Goal: Task Accomplishment & Management: Manage account settings

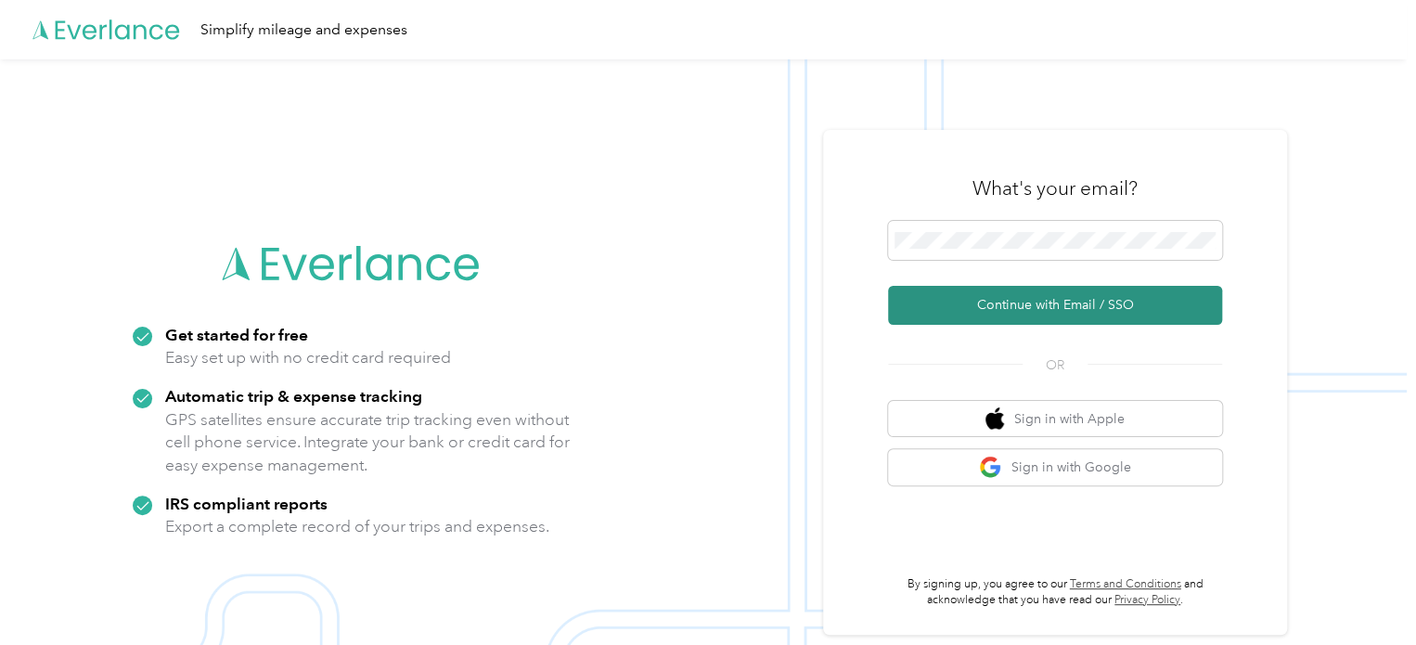
click at [1008, 295] on button "Continue with Email / SSO" at bounding box center [1055, 305] width 334 height 39
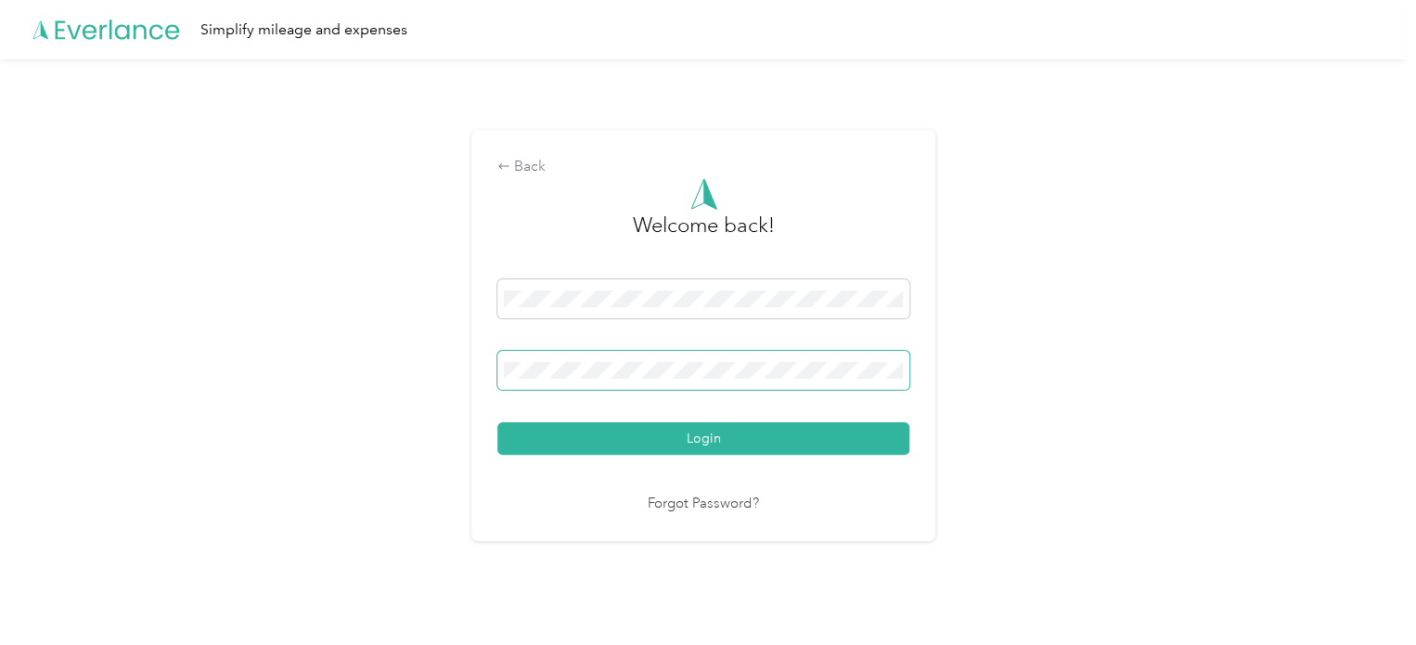
click at [497, 422] on button "Login" at bounding box center [703, 438] width 412 height 32
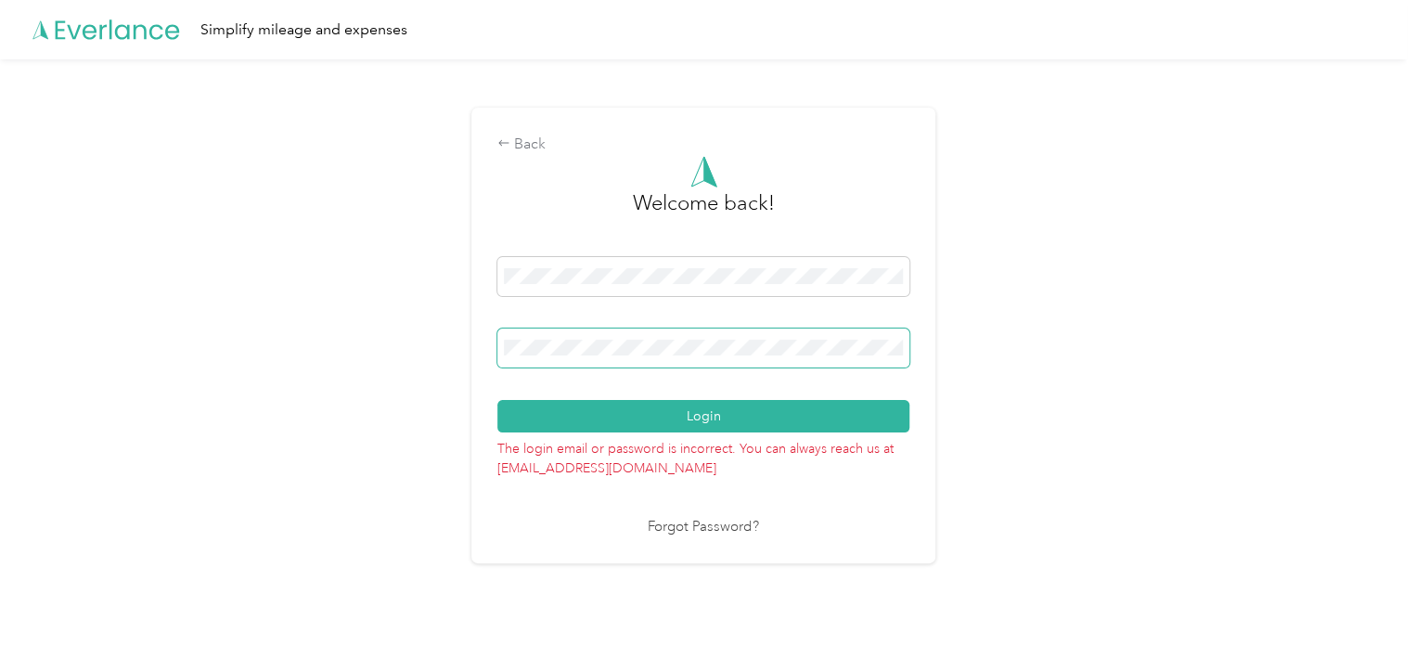
click at [497, 400] on button "Login" at bounding box center [703, 416] width 412 height 32
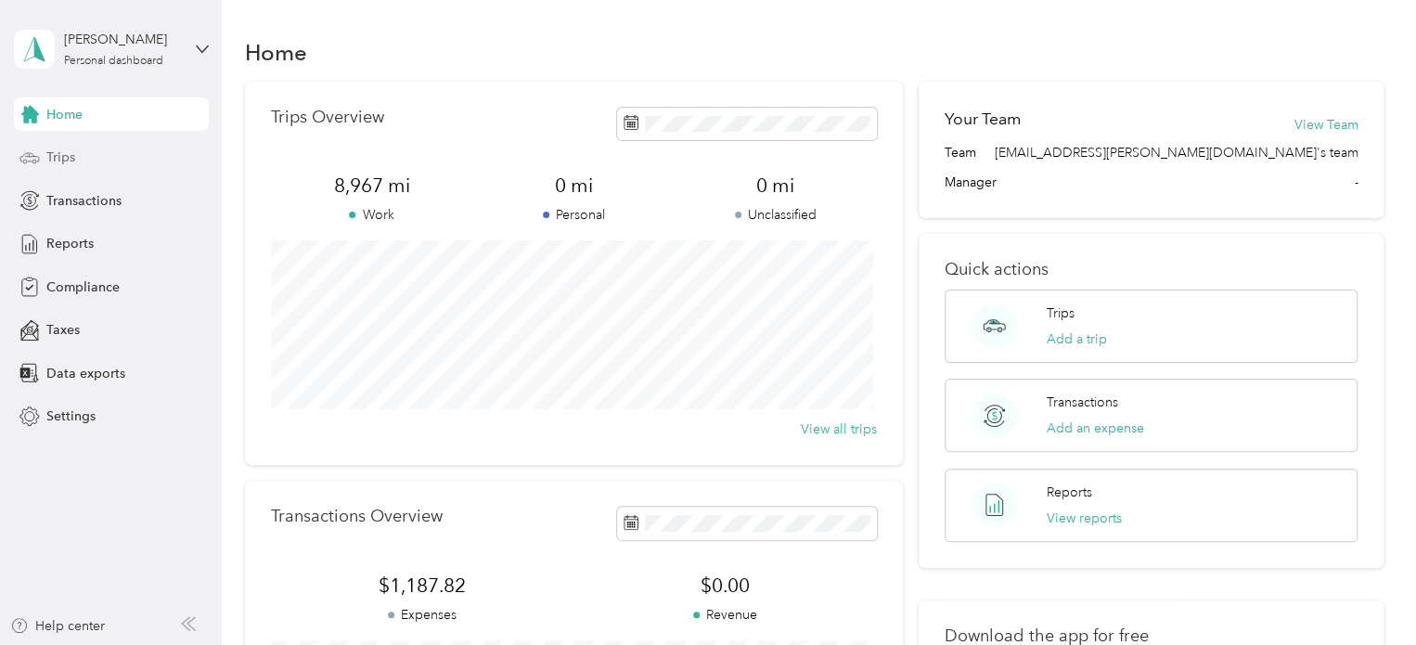
click at [56, 150] on span "Trips" at bounding box center [60, 157] width 29 height 19
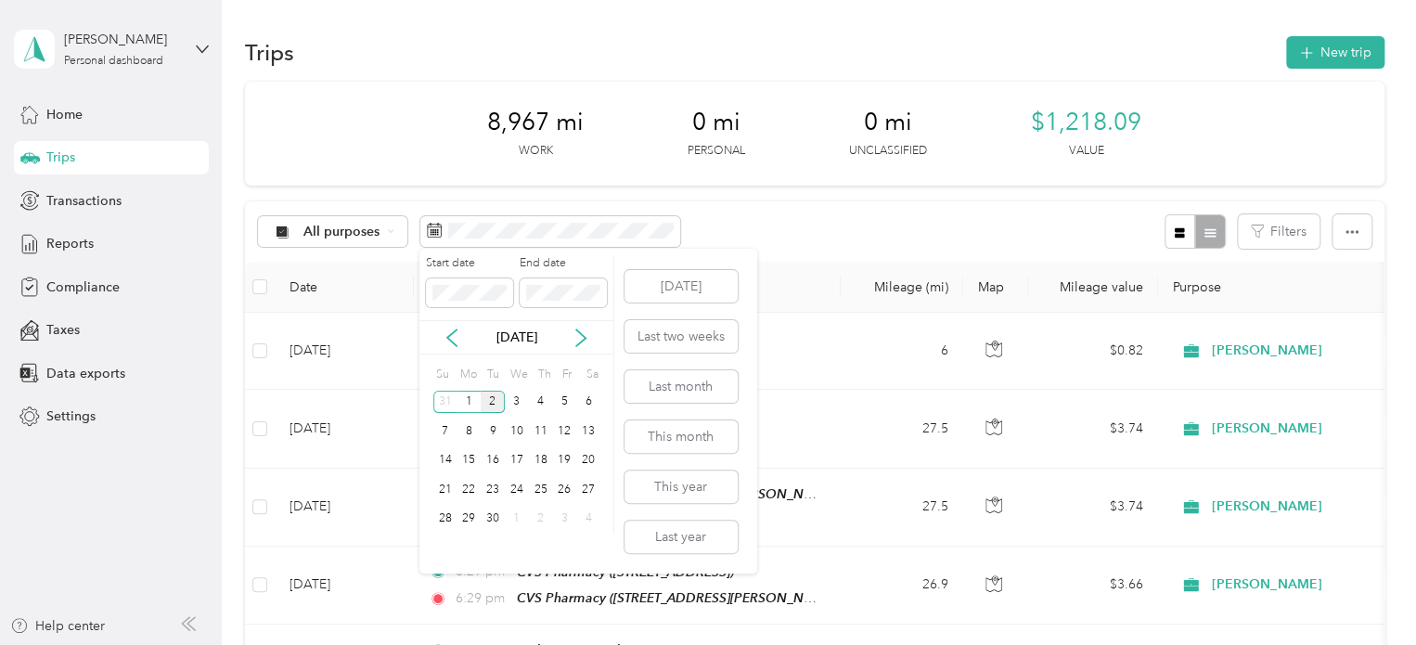
click at [491, 400] on div "2" at bounding box center [493, 402] width 24 height 23
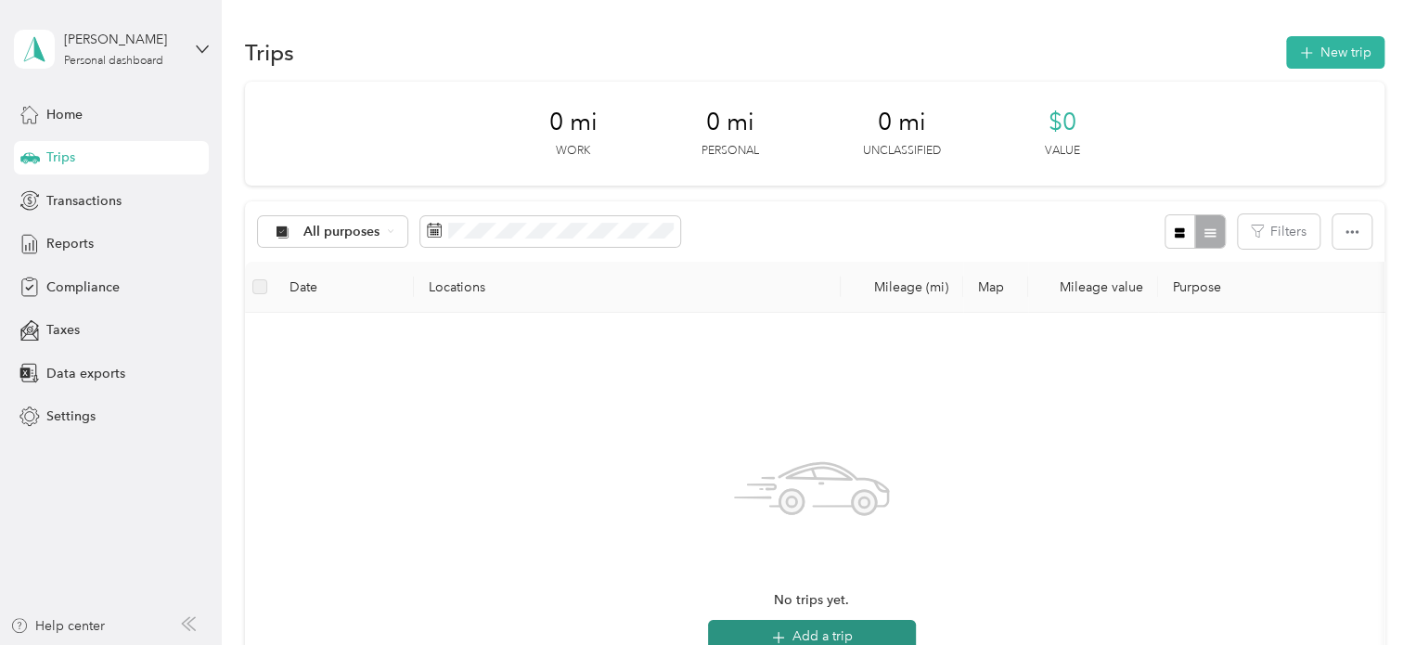
click at [859, 643] on button "Add a trip" at bounding box center [812, 636] width 208 height 33
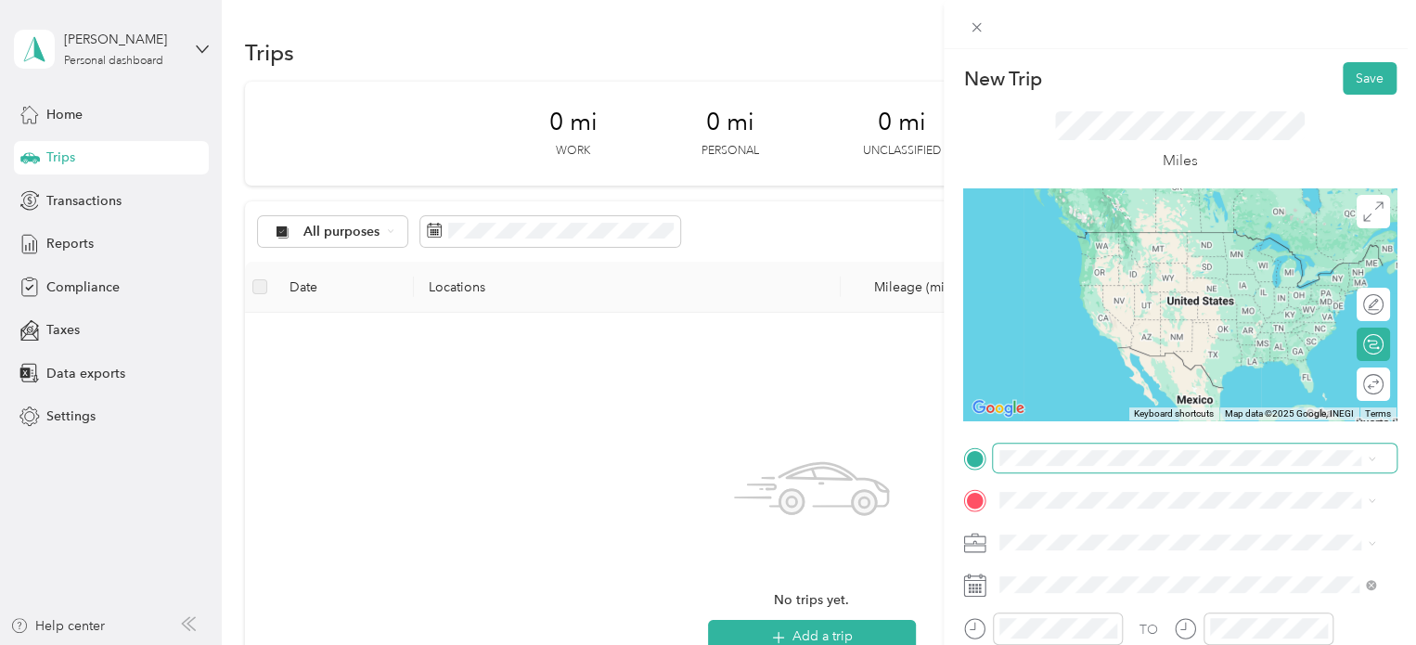
click at [1042, 460] on span at bounding box center [1195, 458] width 404 height 30
click at [1060, 244] on div "[STREET_ADDRESS][US_STATE]" at bounding box center [1187, 231] width 363 height 25
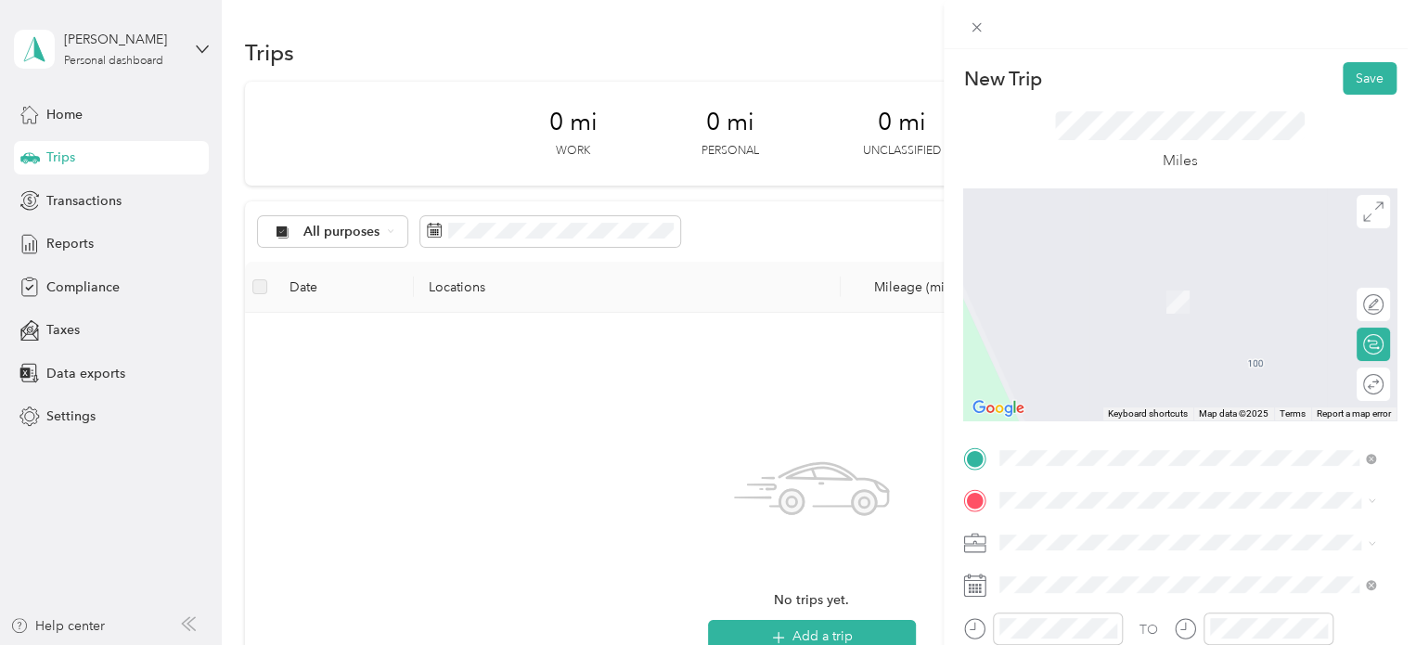
click at [1086, 307] on div "TEAM CVS Pharmacy [STREET_ADDRESS]" at bounding box center [1110, 293] width 152 height 45
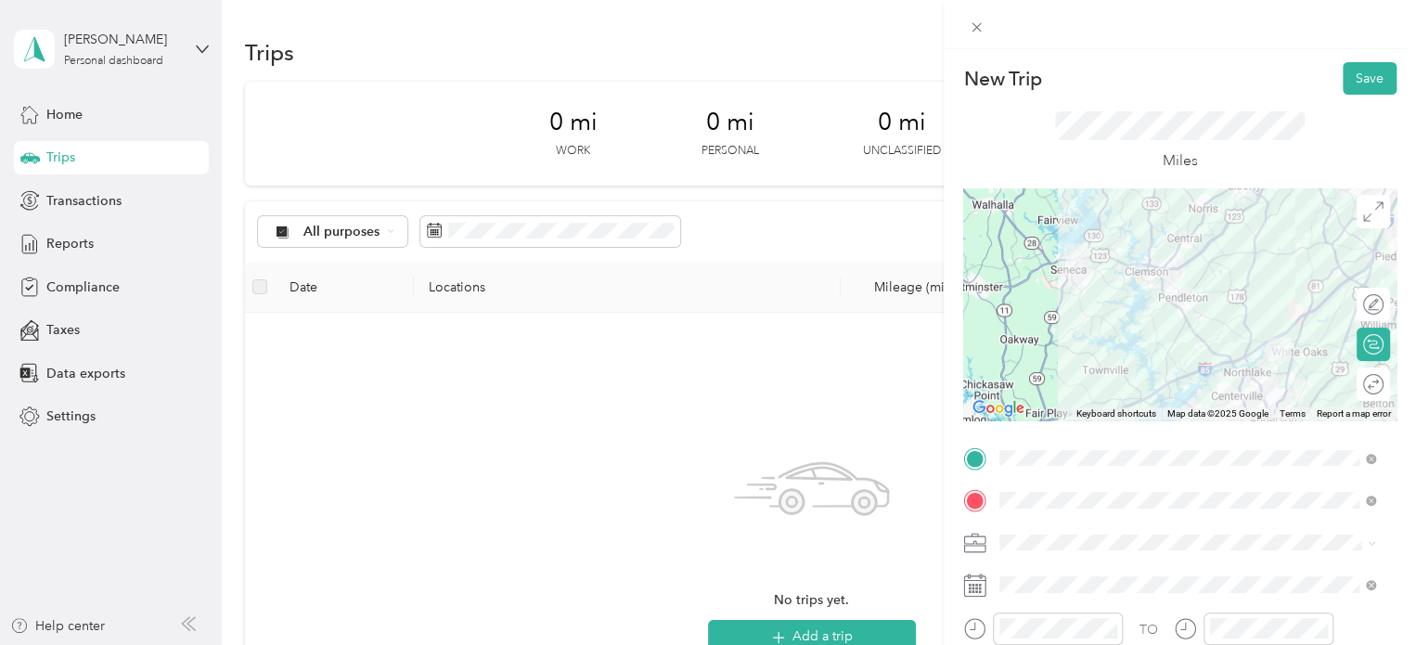
click at [1093, 321] on div at bounding box center [1179, 304] width 433 height 232
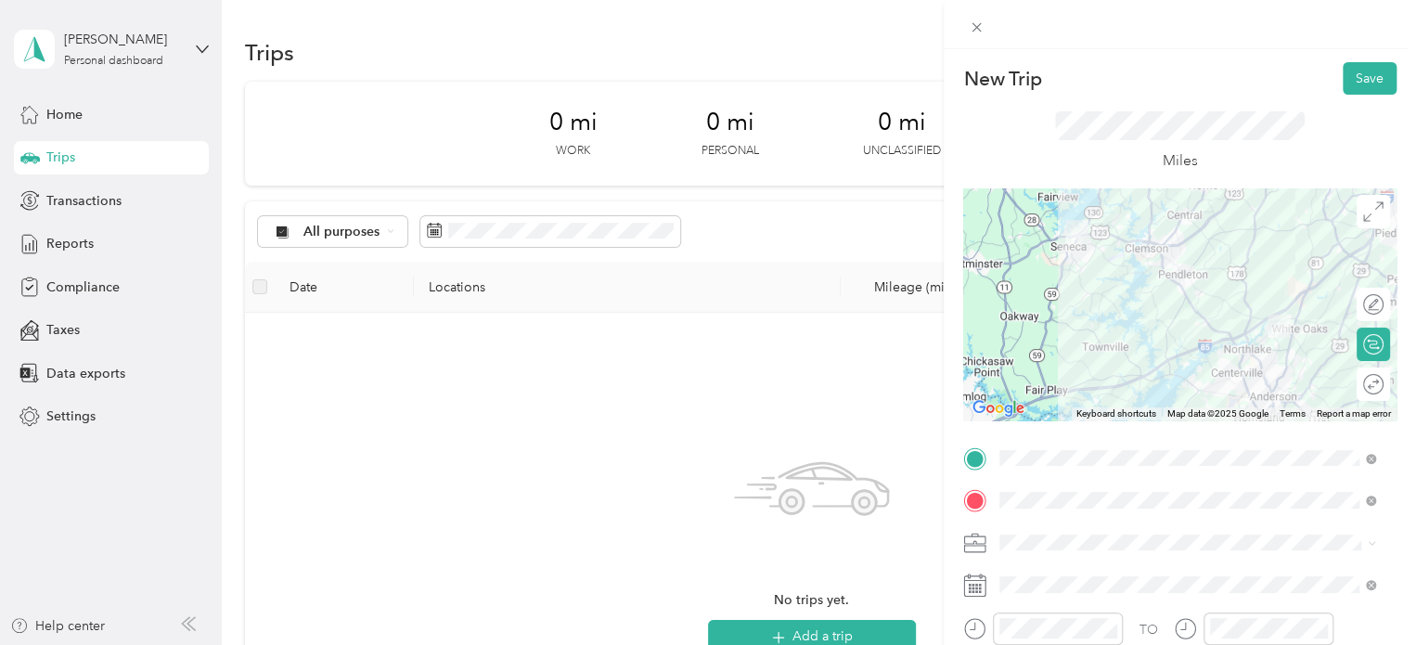
click at [1171, 281] on div at bounding box center [1179, 304] width 433 height 232
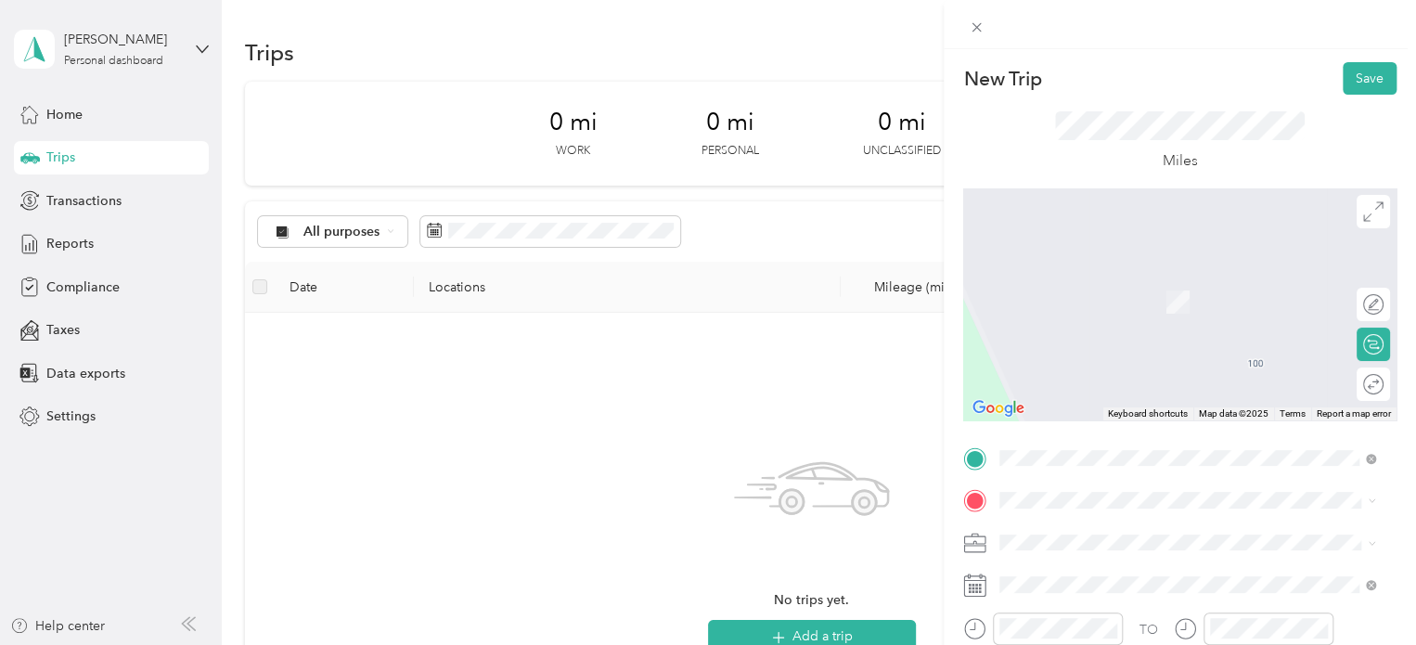
click at [1128, 352] on div "TEAM Ingles Supermarket [STREET_ADDRESS]" at bounding box center [1125, 354] width 182 height 45
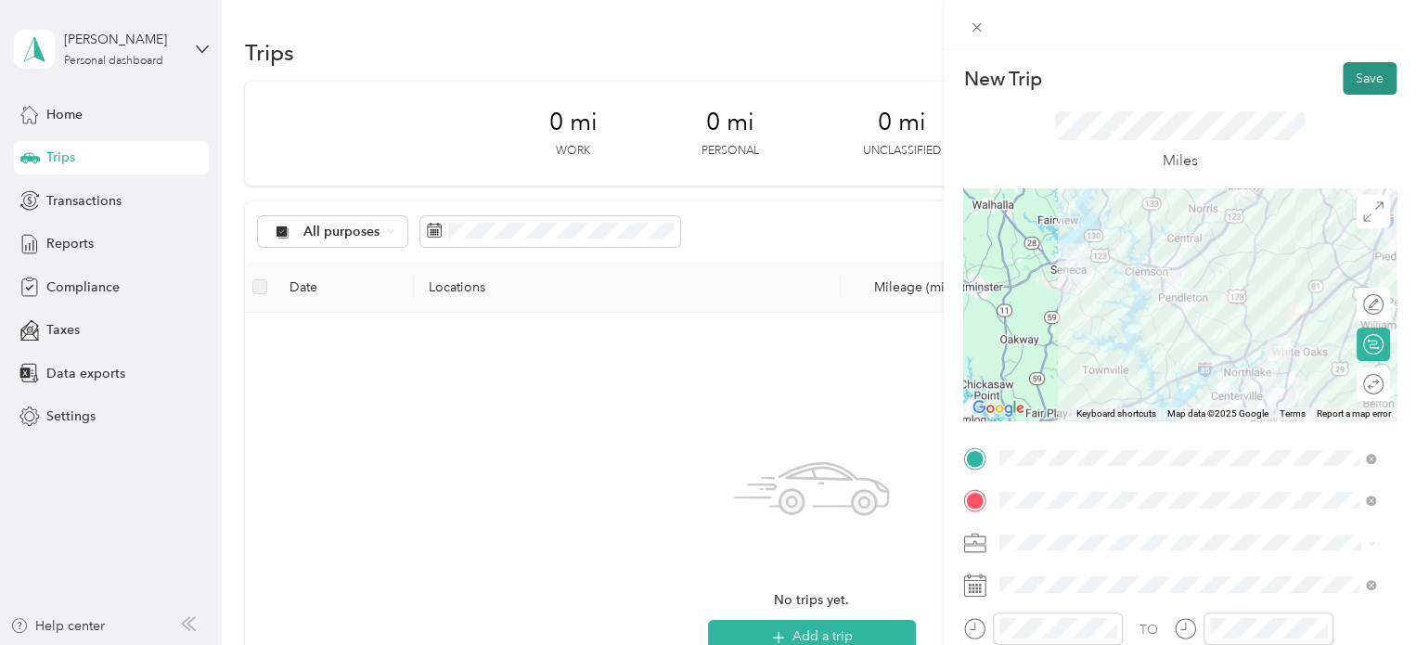
click at [1358, 77] on button "Save" at bounding box center [1370, 78] width 54 height 32
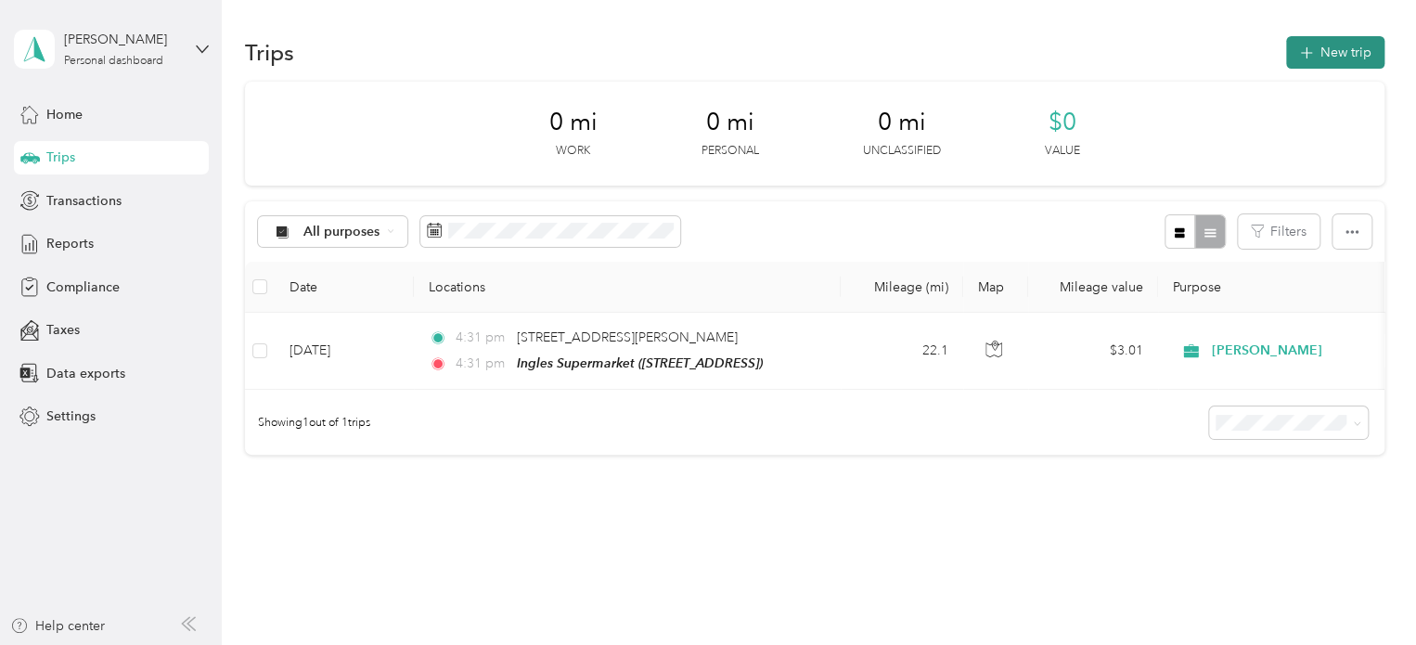
click at [1327, 52] on button "New trip" at bounding box center [1335, 52] width 98 height 32
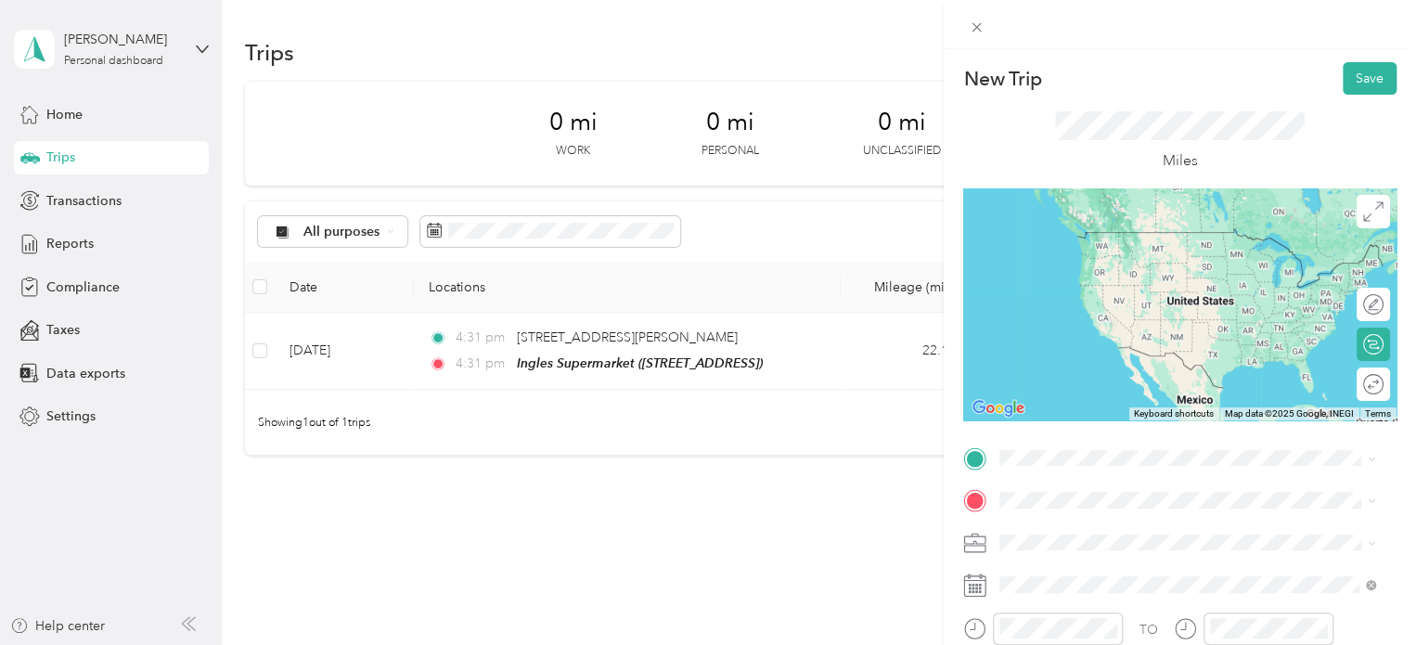
click at [1118, 310] on div "TEAM Ingles Supermarket [STREET_ADDRESS]" at bounding box center [1125, 308] width 182 height 45
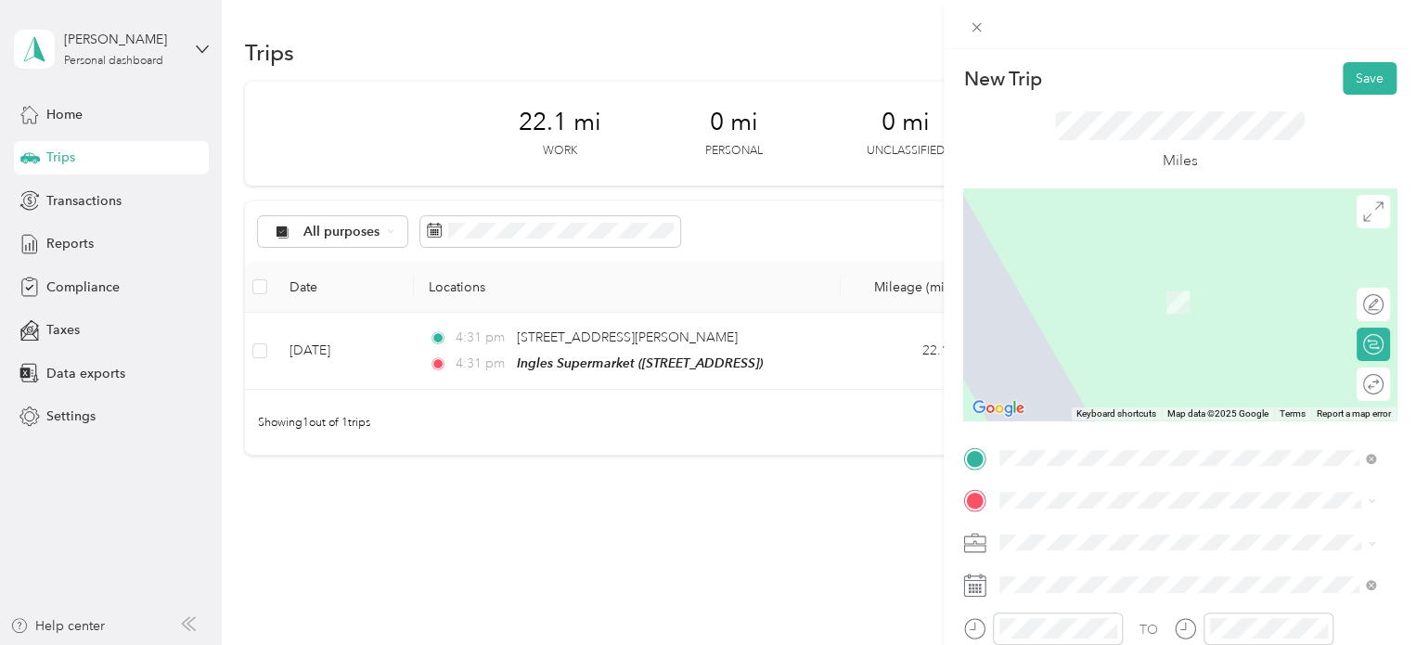
click at [1223, 298] on div "TEAM CVS Pharmacy [STREET_ADDRESS][PERSON_NAME]" at bounding box center [1144, 288] width 221 height 45
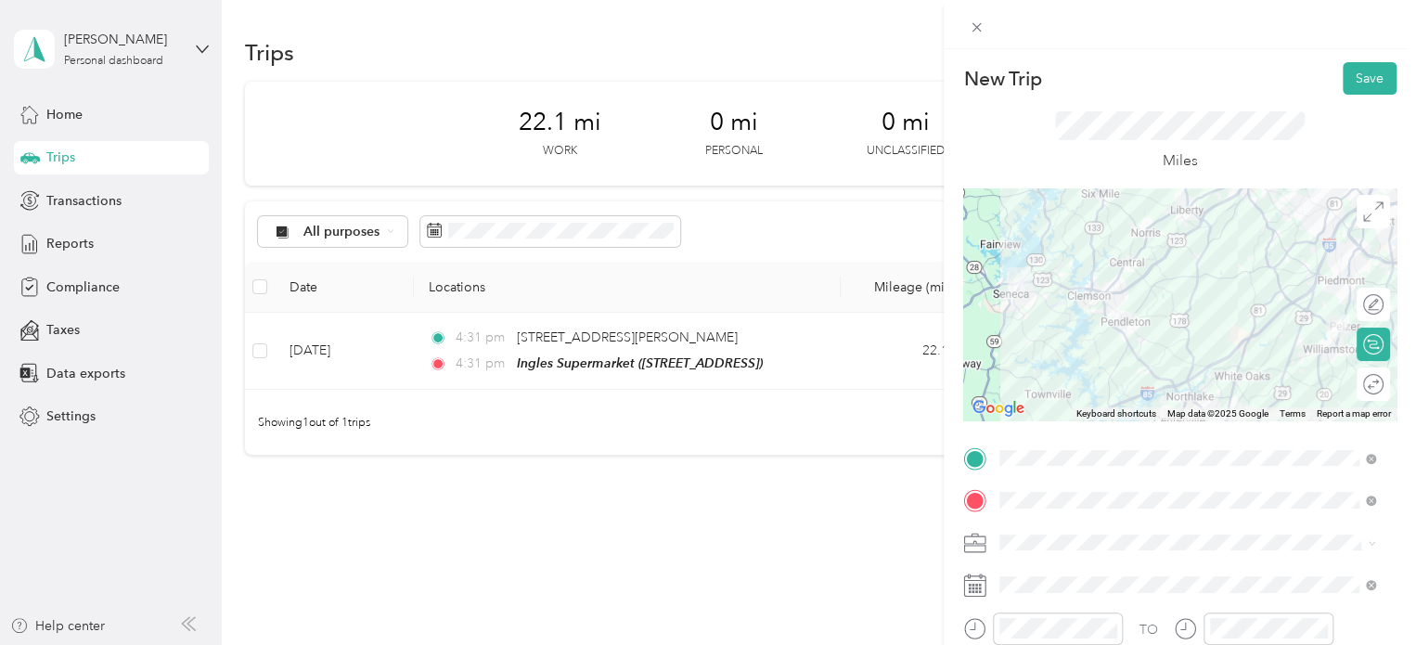
click at [1253, 329] on div at bounding box center [1179, 304] width 433 height 232
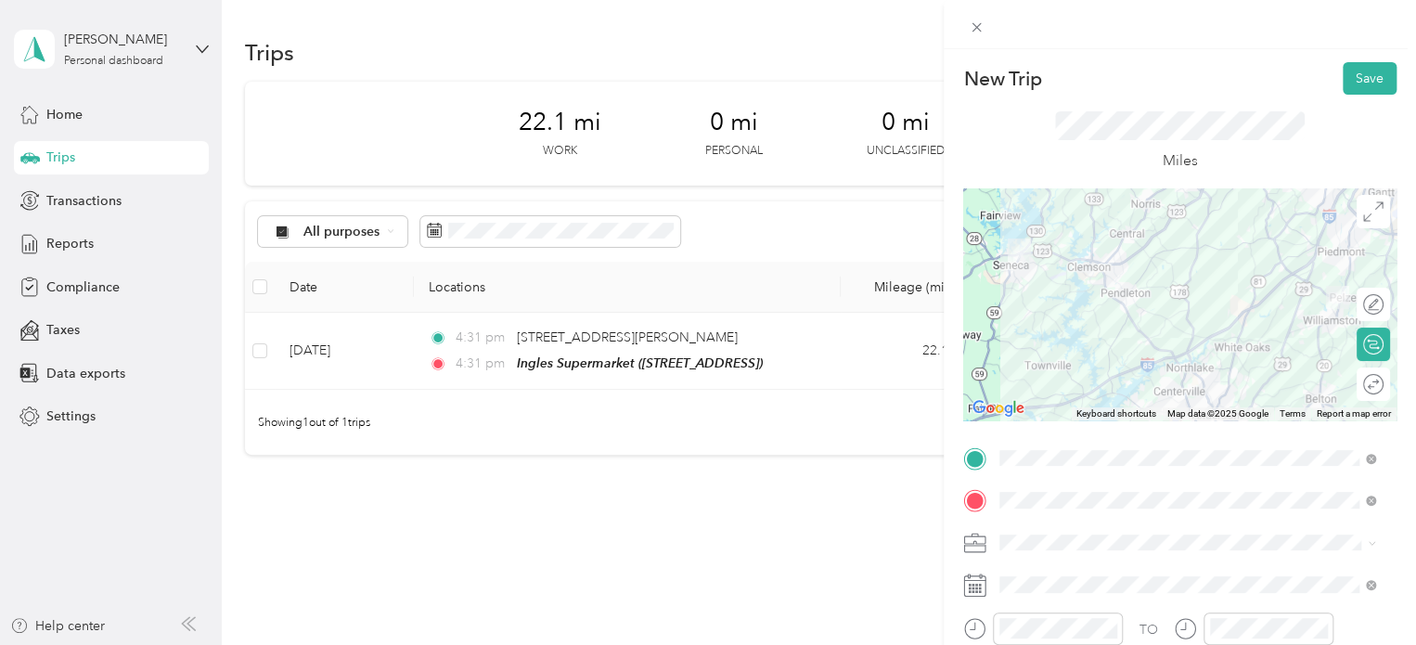
click at [1213, 249] on div at bounding box center [1179, 304] width 433 height 232
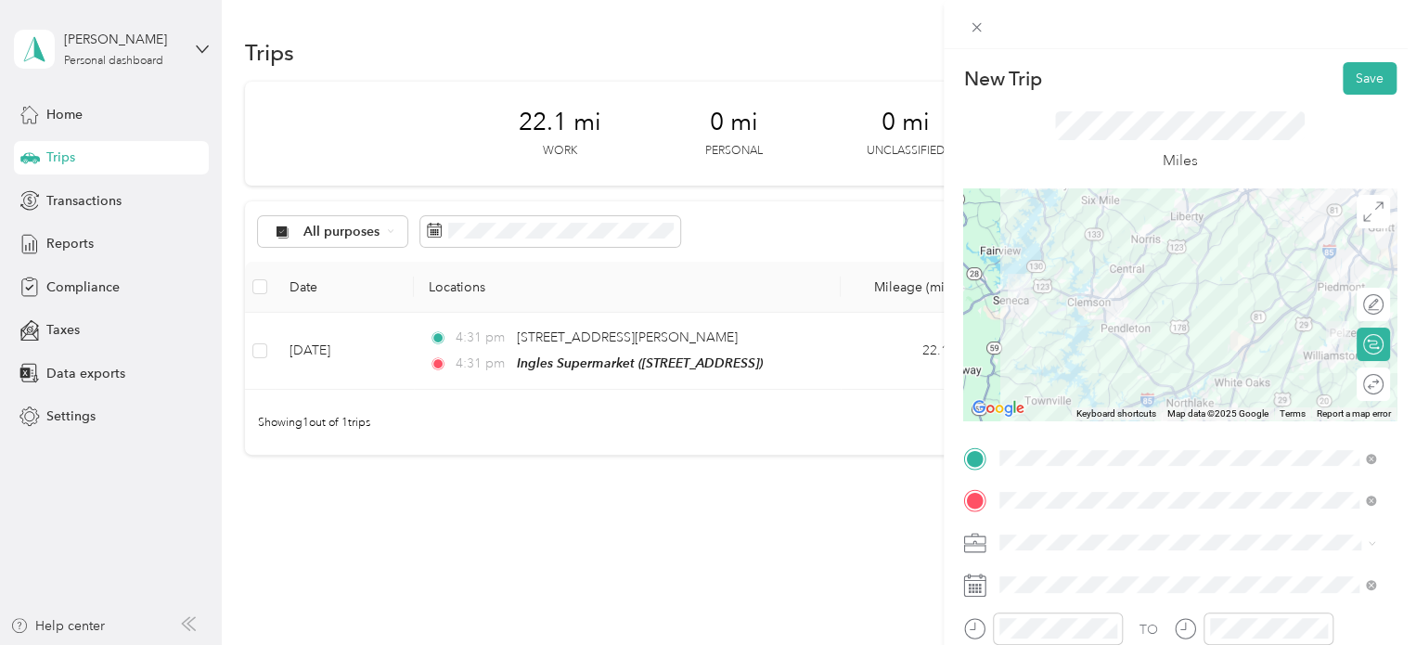
click at [1228, 355] on div at bounding box center [1179, 304] width 433 height 232
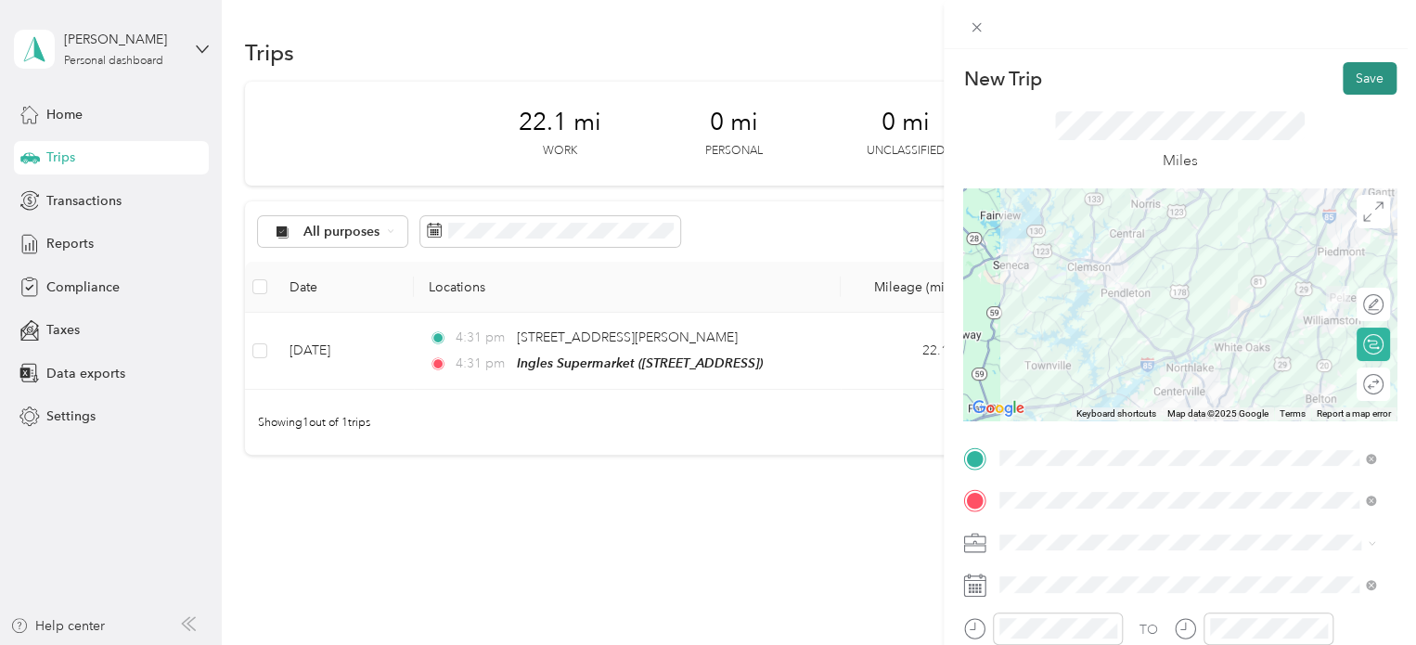
click at [1351, 79] on button "Save" at bounding box center [1370, 78] width 54 height 32
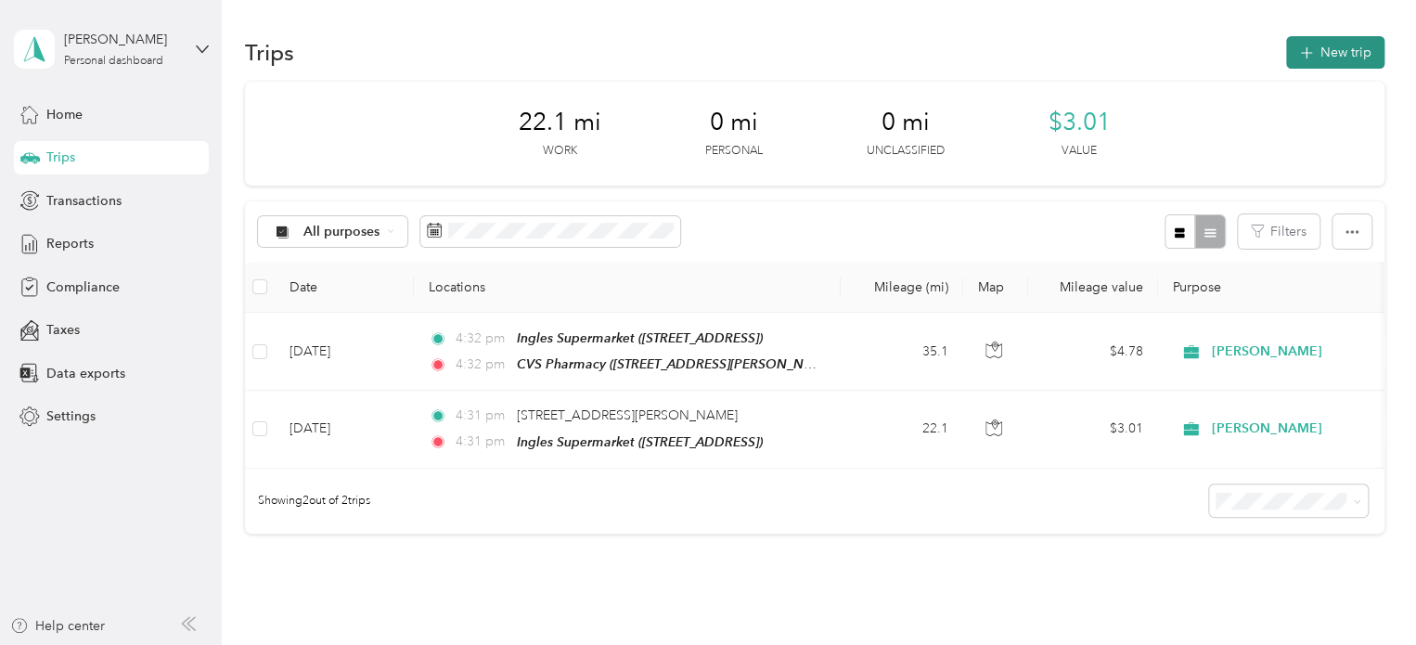
click at [1317, 42] on button "New trip" at bounding box center [1335, 52] width 98 height 32
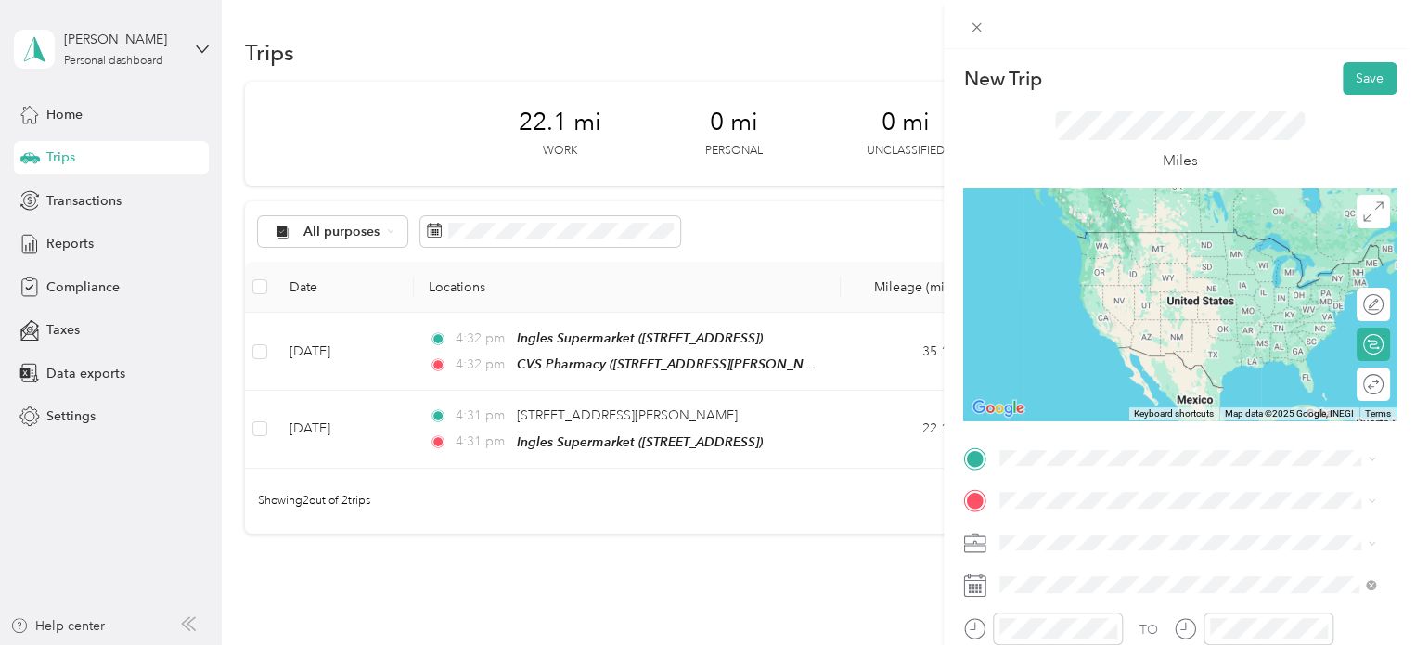
click at [1113, 254] on div "TEAM CVS Pharmacy [STREET_ADDRESS][PERSON_NAME]" at bounding box center [1144, 242] width 221 height 45
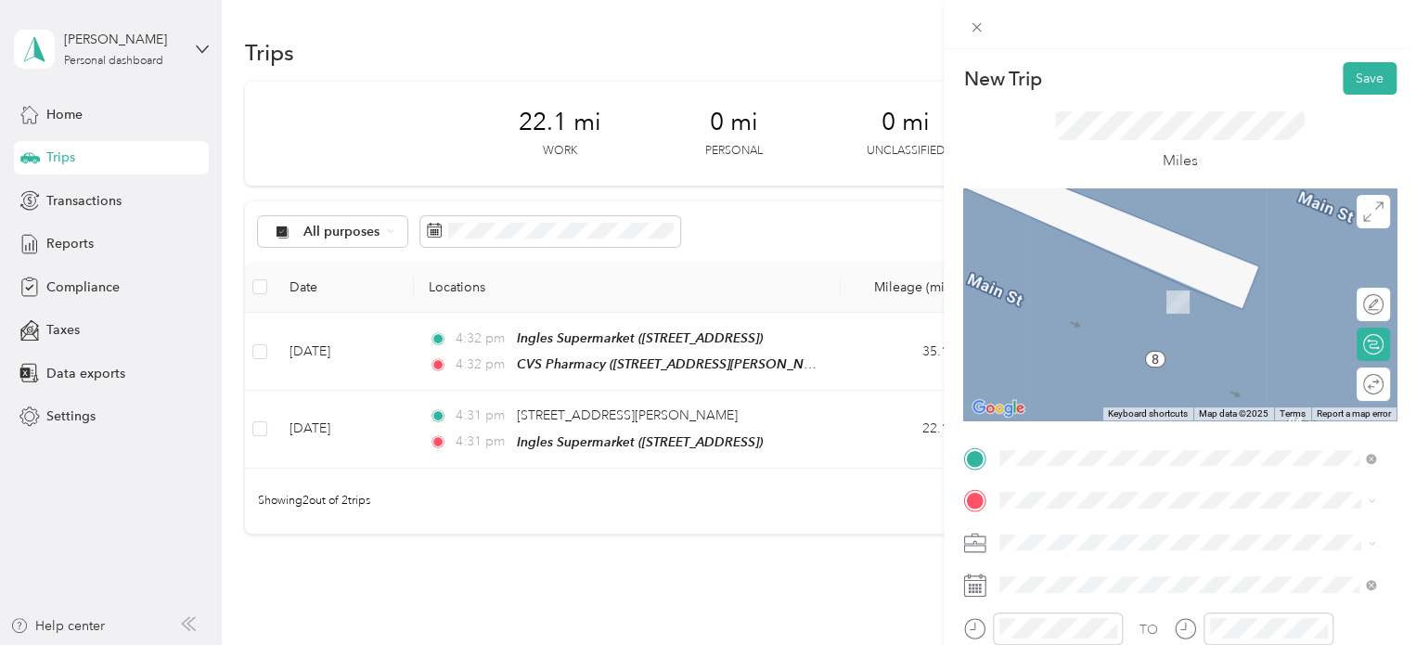
click at [1150, 308] on div "TEAM CVS Pharmacy [STREET_ADDRESS][PERSON_NAME][PERSON_NAME]" at bounding box center [1187, 291] width 363 height 52
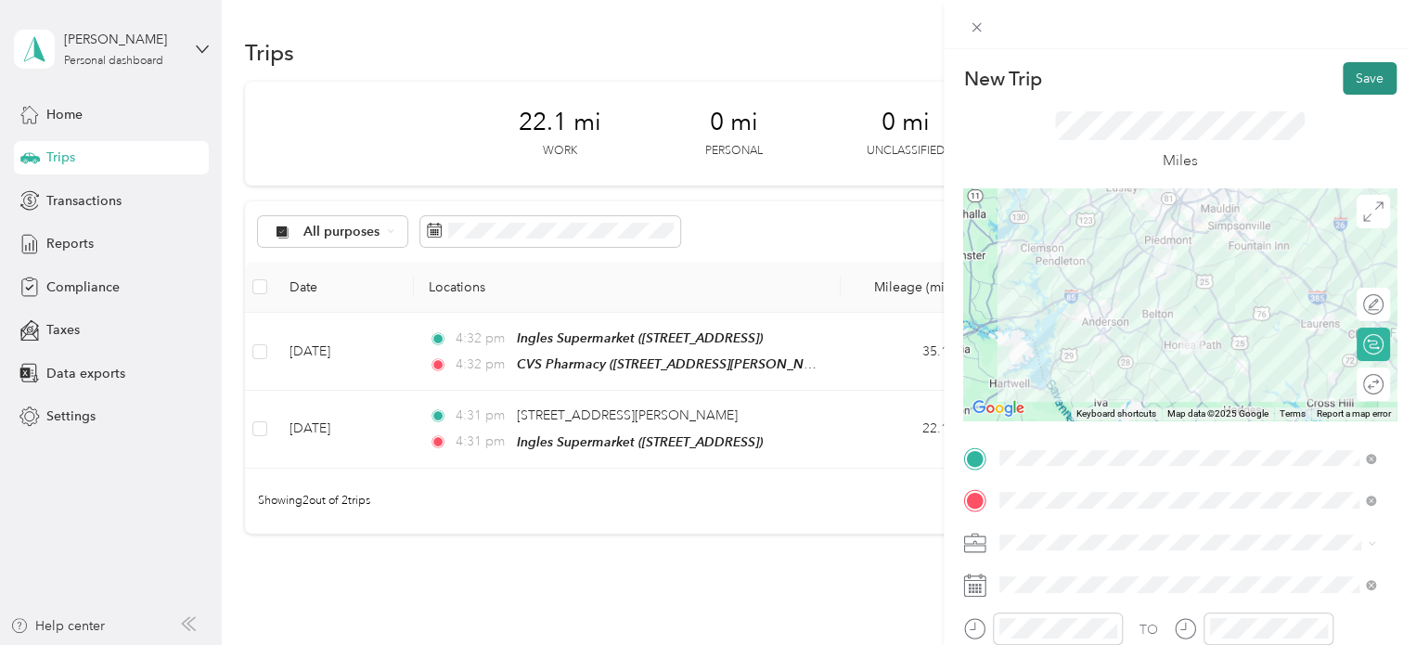
click at [1353, 82] on button "Save" at bounding box center [1370, 78] width 54 height 32
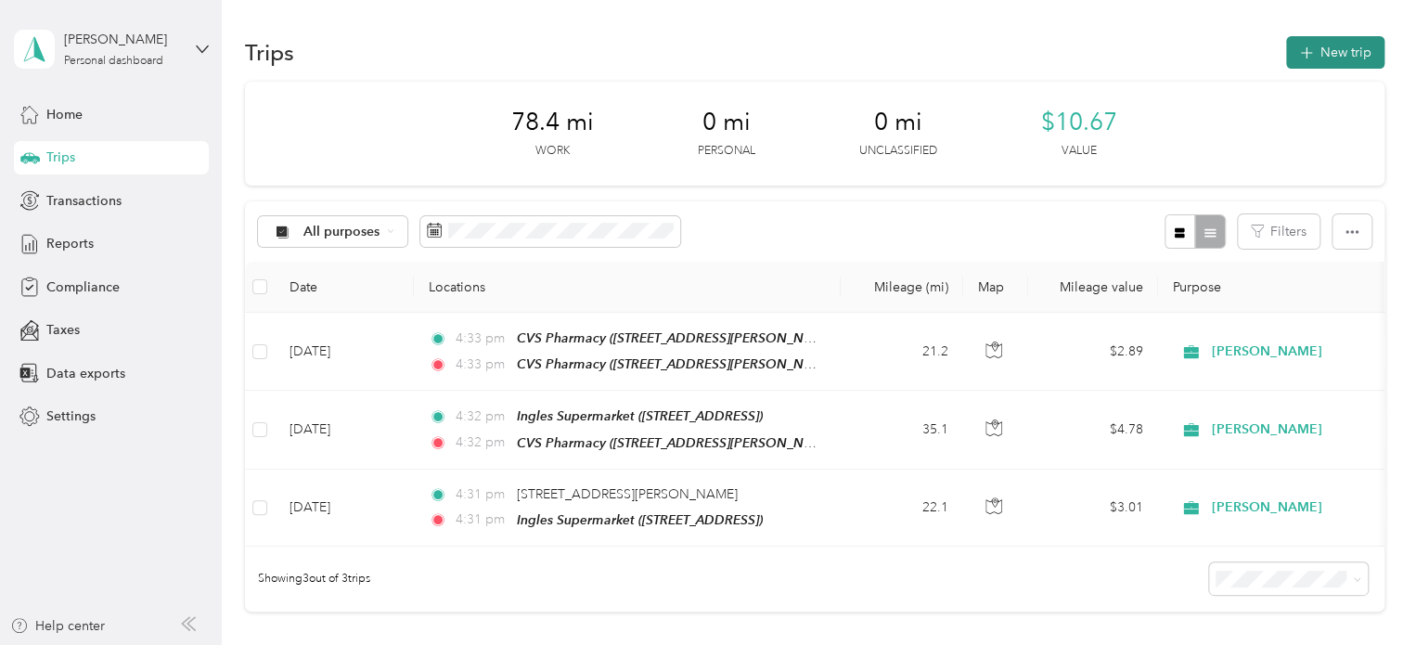
click at [1329, 60] on button "New trip" at bounding box center [1335, 52] width 98 height 32
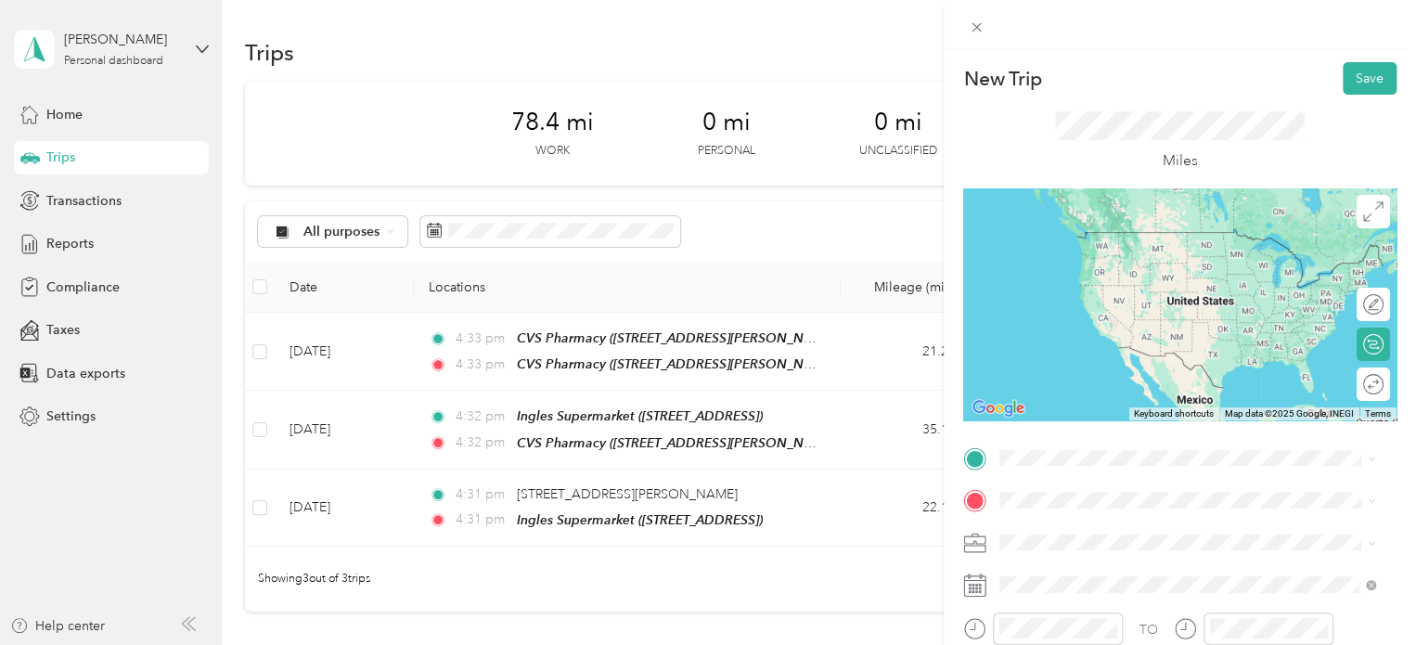
click at [1155, 249] on div "TEAM CVS Pharmacy [STREET_ADDRESS][PERSON_NAME][PERSON_NAME]" at bounding box center [1196, 242] width 324 height 45
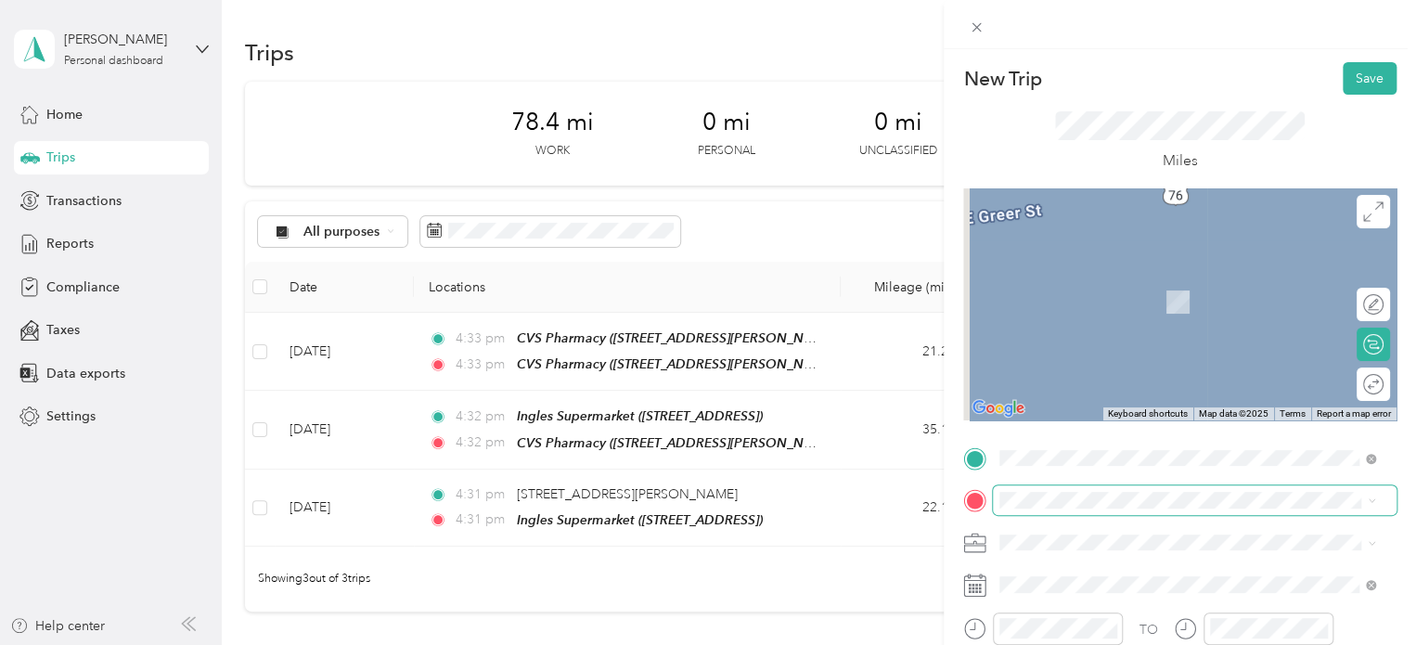
click at [1054, 491] on span at bounding box center [1195, 500] width 404 height 30
click at [1052, 285] on button "TEAM" at bounding box center [1063, 274] width 58 height 23
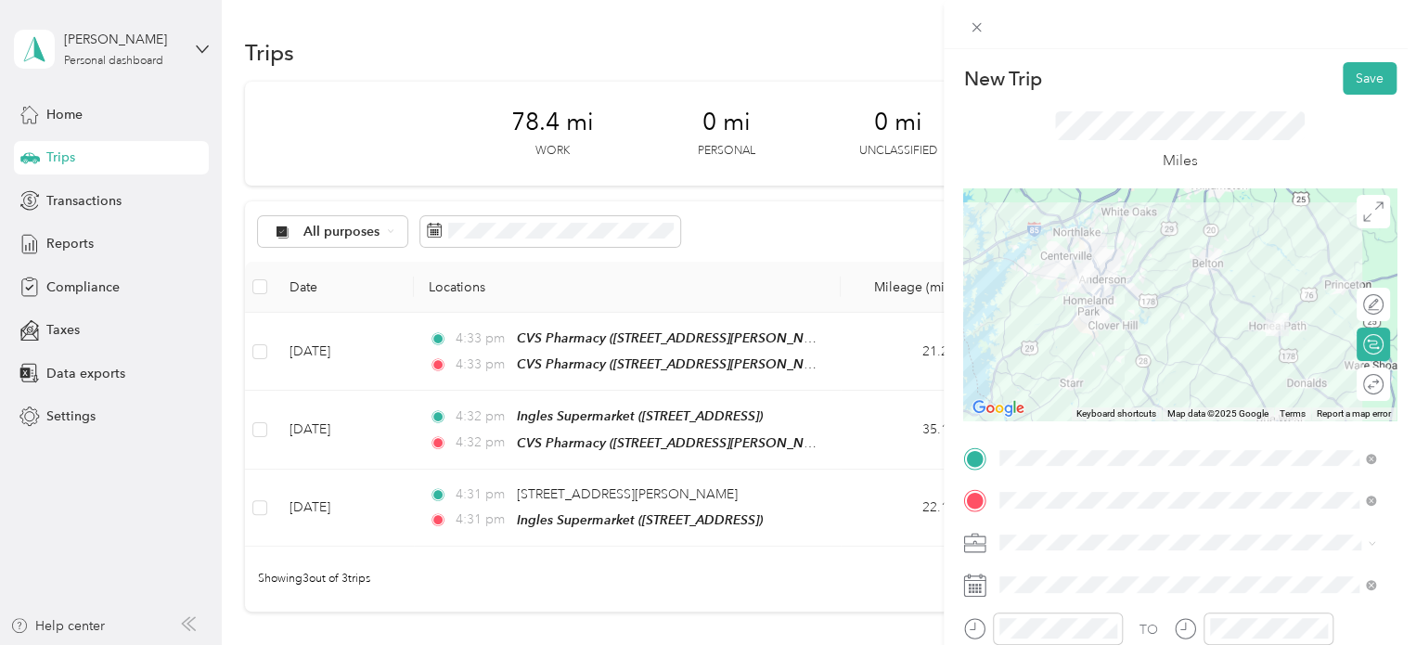
click at [1161, 328] on div at bounding box center [1179, 304] width 433 height 232
click at [1350, 79] on button "Save" at bounding box center [1370, 78] width 54 height 32
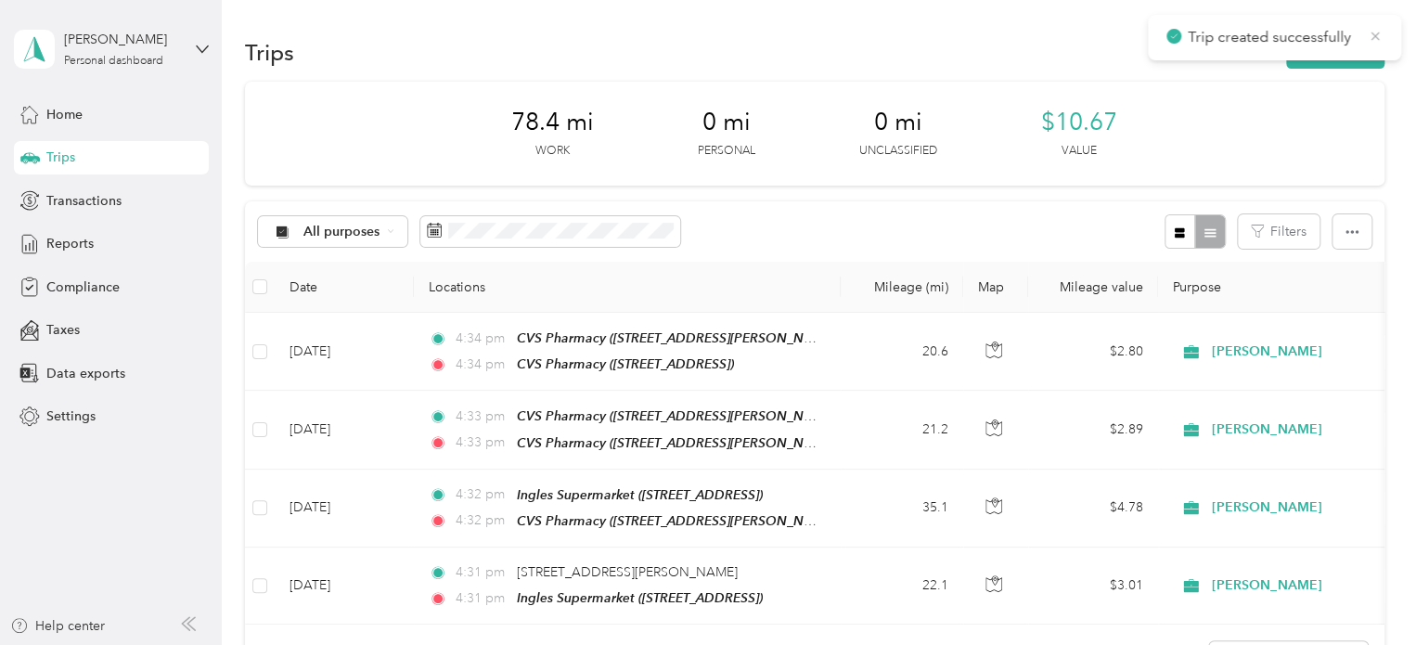
click at [1373, 34] on icon at bounding box center [1375, 36] width 8 height 8
click at [1324, 45] on button "New trip" at bounding box center [1335, 52] width 98 height 32
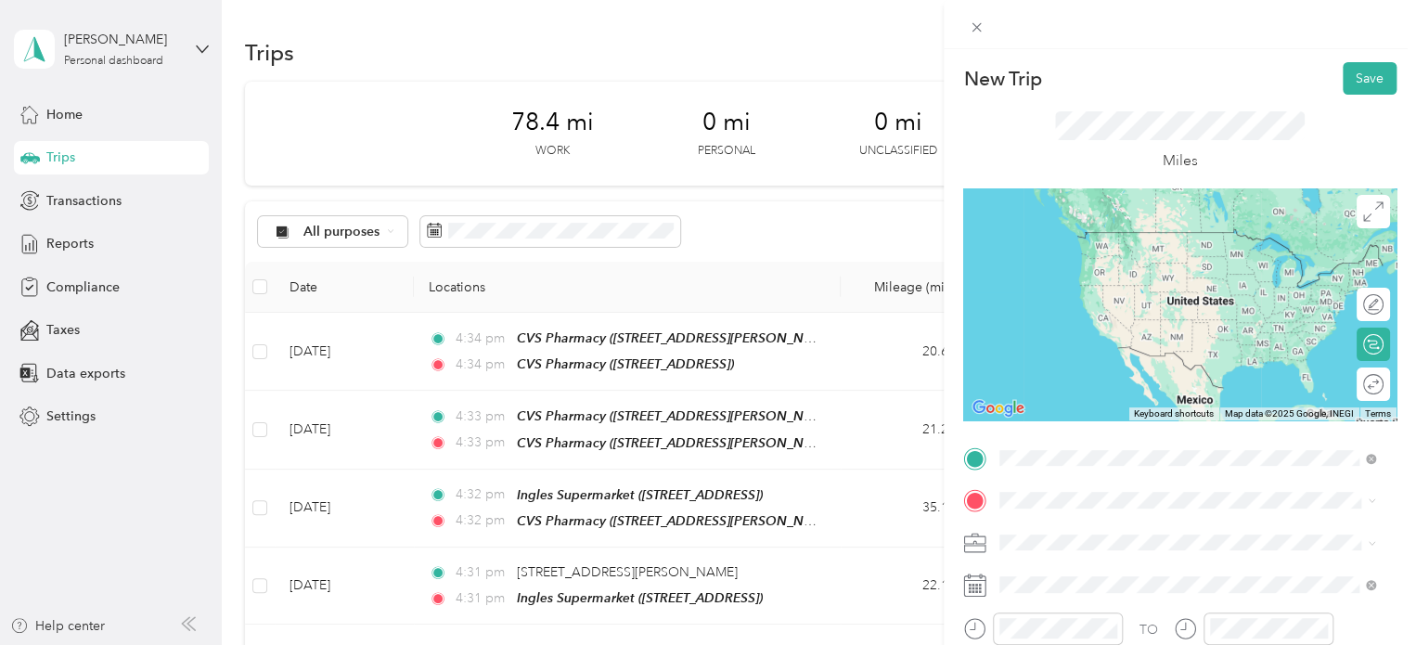
click at [1124, 266] on div "TEAM CVS Pharmacy [STREET_ADDRESS]" at bounding box center [1187, 253] width 363 height 52
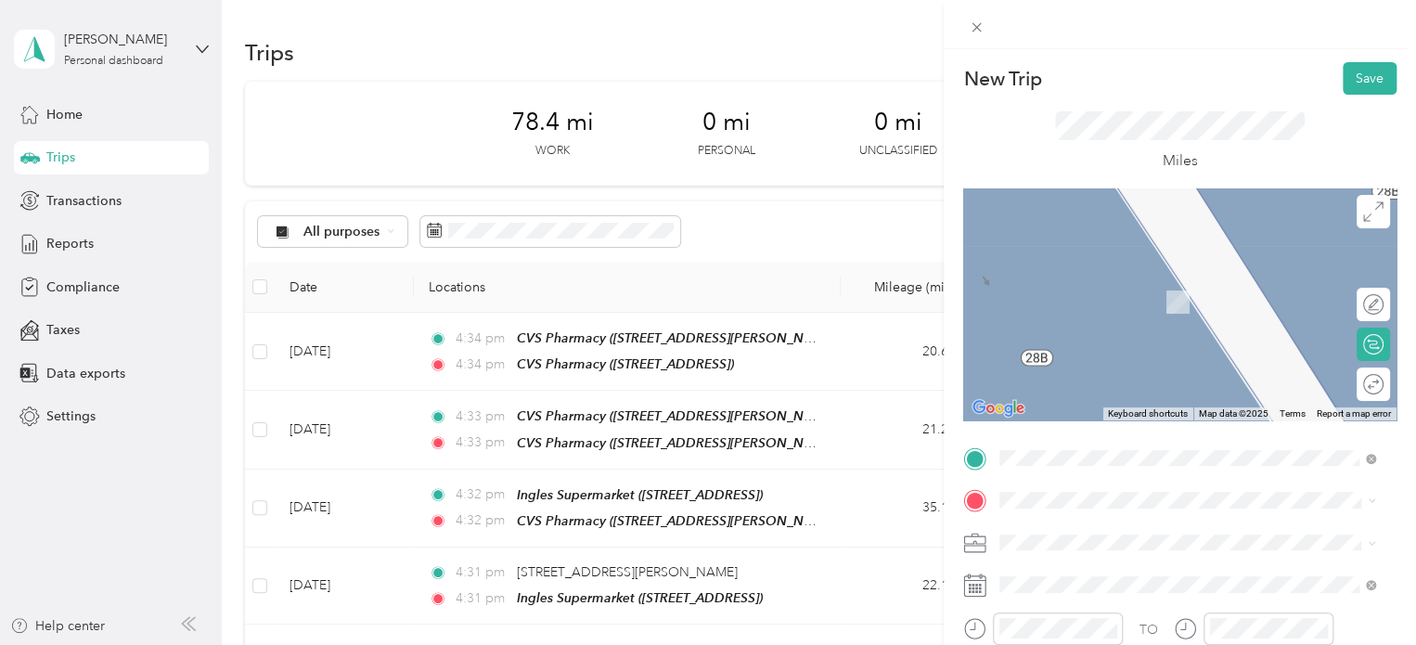
click at [1121, 277] on span "[STREET_ADDRESS][US_STATE]" at bounding box center [1127, 271] width 186 height 17
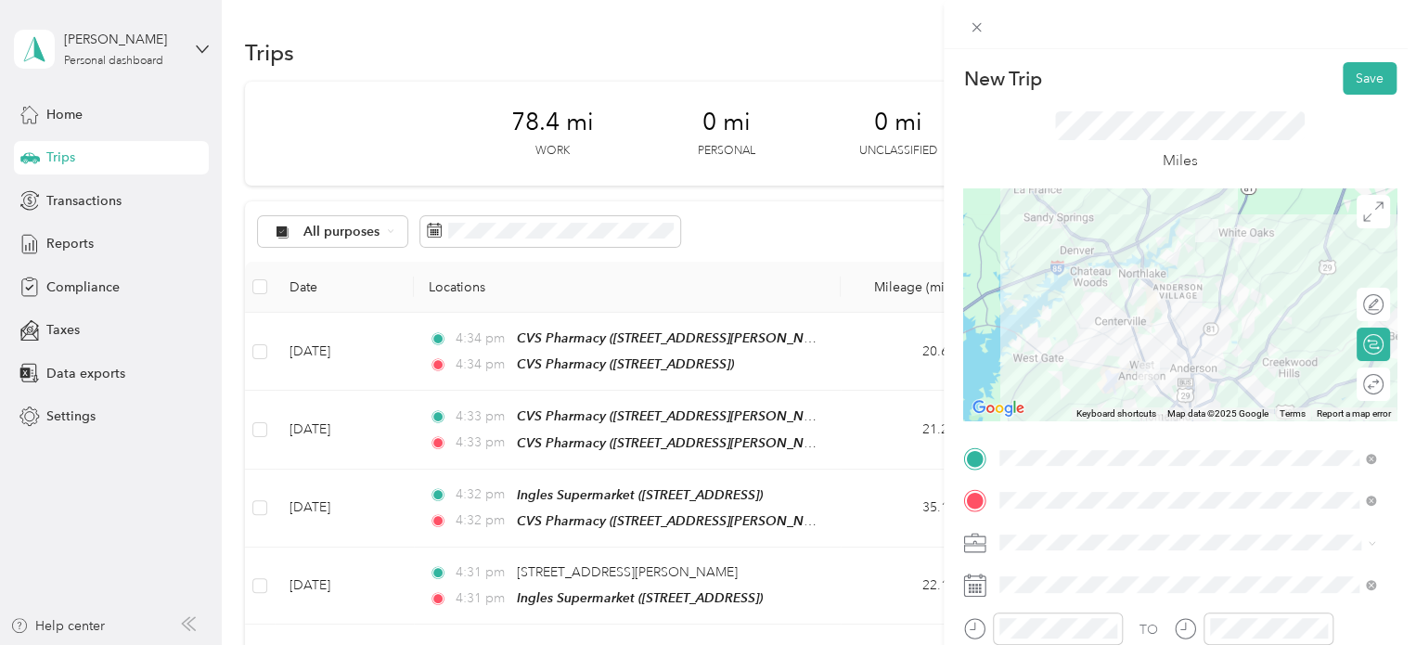
click at [1217, 276] on div at bounding box center [1179, 304] width 433 height 232
click at [1150, 255] on div at bounding box center [1179, 304] width 433 height 232
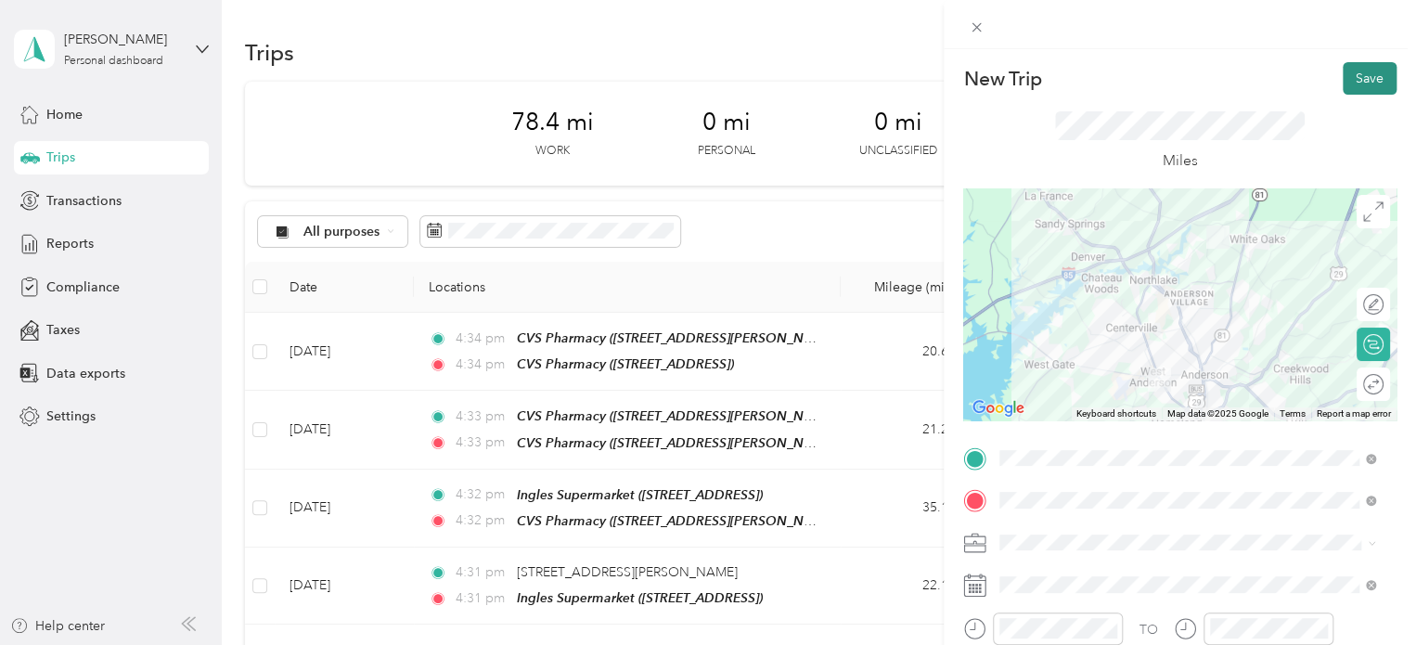
click at [1343, 86] on button "Save" at bounding box center [1370, 78] width 54 height 32
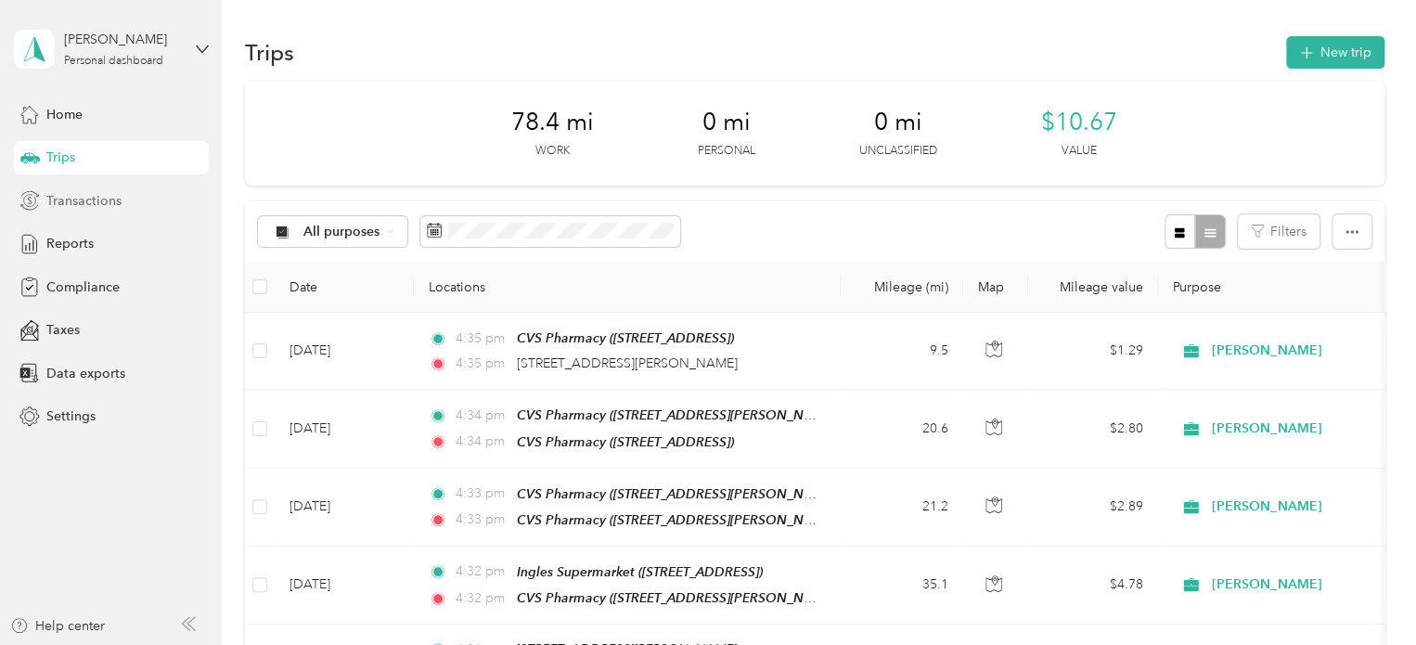
click at [71, 195] on span "Transactions" at bounding box center [83, 200] width 75 height 19
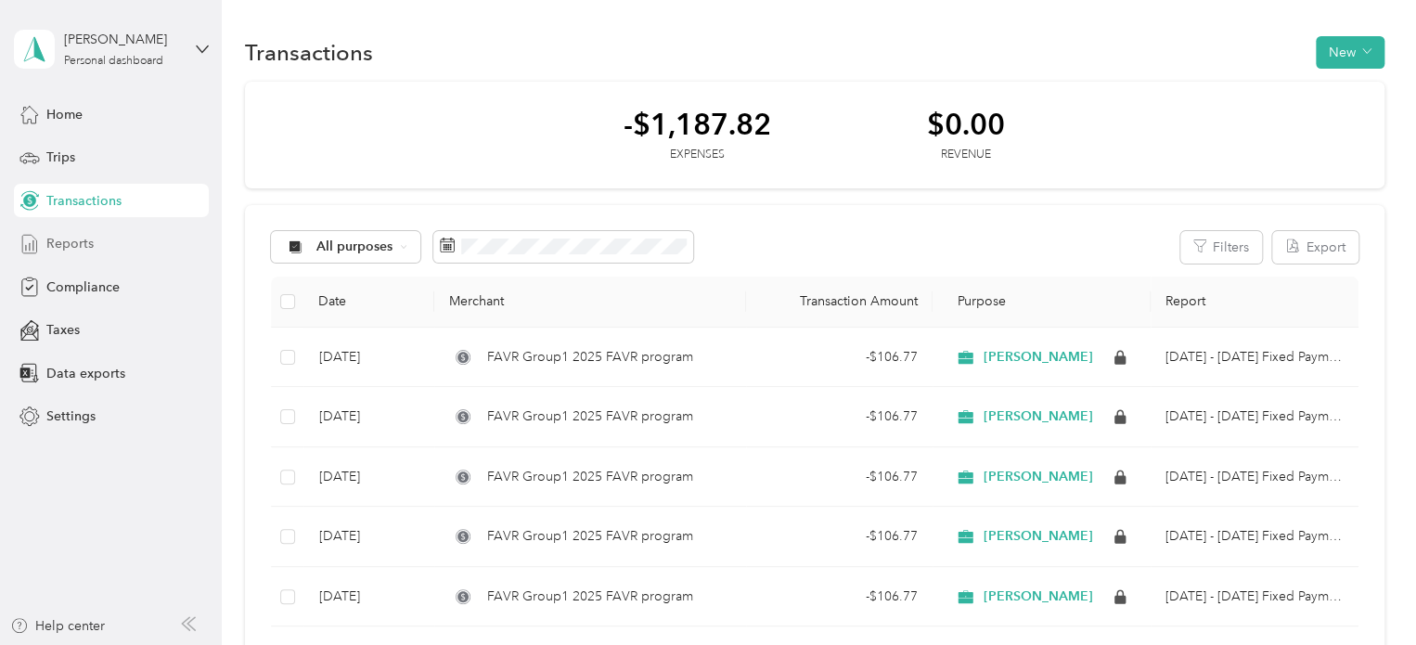
click at [78, 238] on span "Reports" at bounding box center [69, 243] width 47 height 19
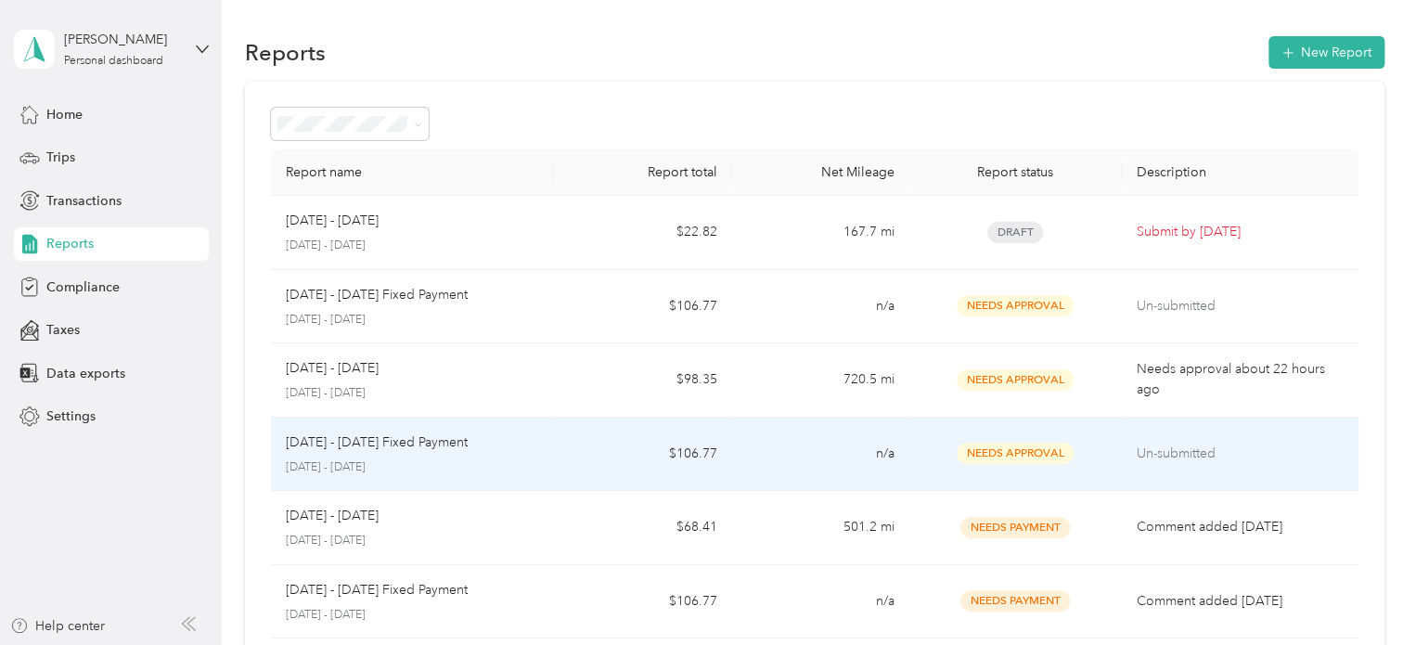
click at [1175, 451] on p "Un-submitted" at bounding box center [1240, 453] width 207 height 20
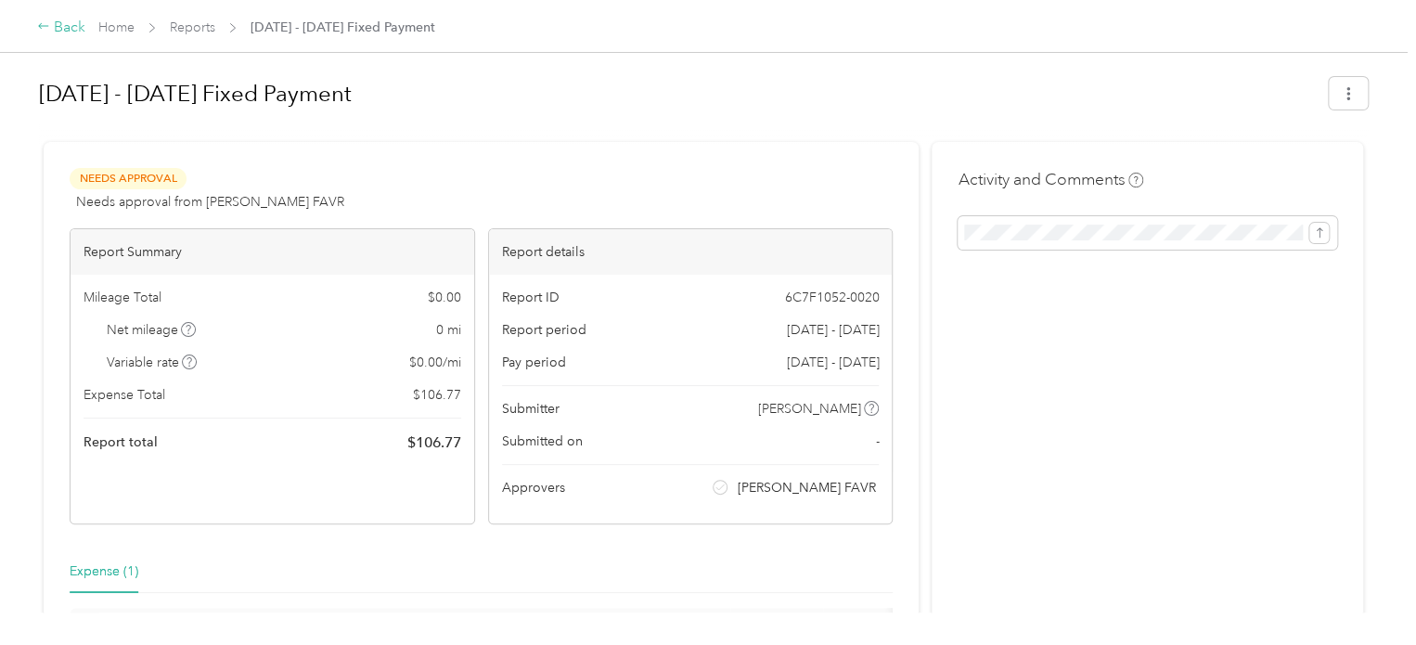
click at [75, 25] on div "Back" at bounding box center [61, 28] width 48 height 22
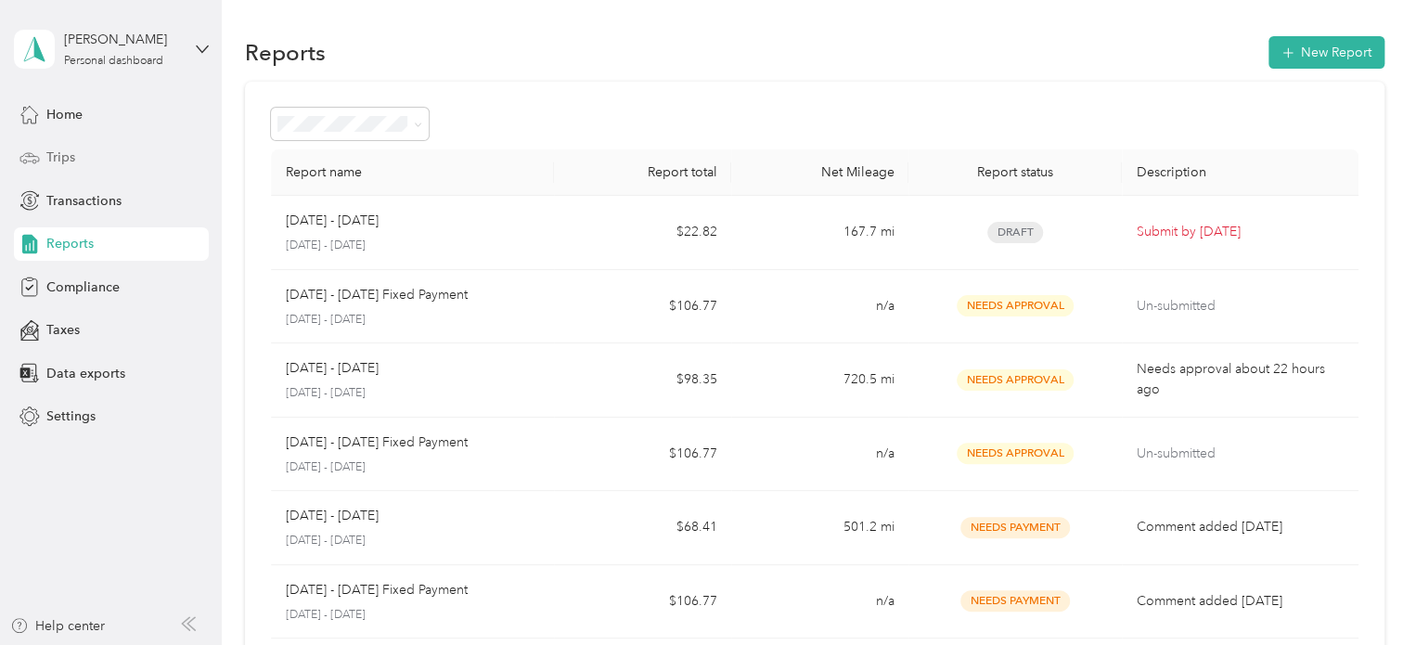
click at [71, 151] on span "Trips" at bounding box center [60, 157] width 29 height 19
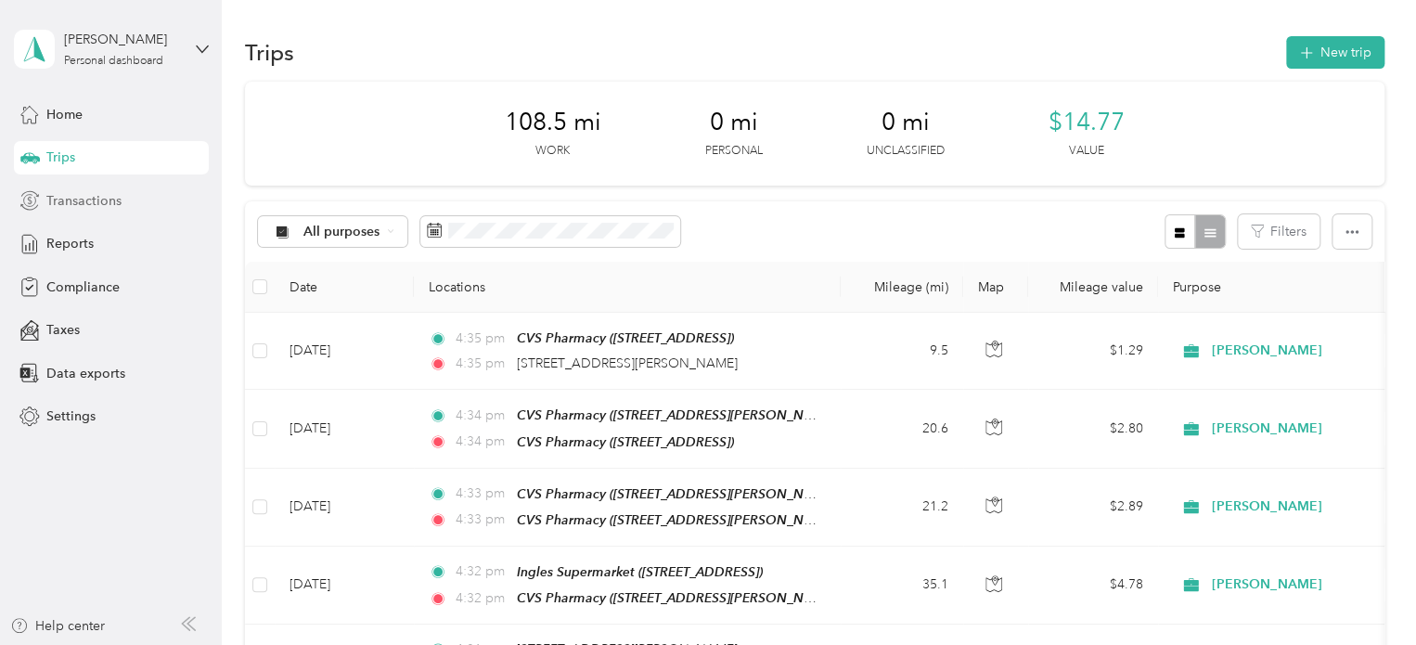
click at [74, 203] on span "Transactions" at bounding box center [83, 200] width 75 height 19
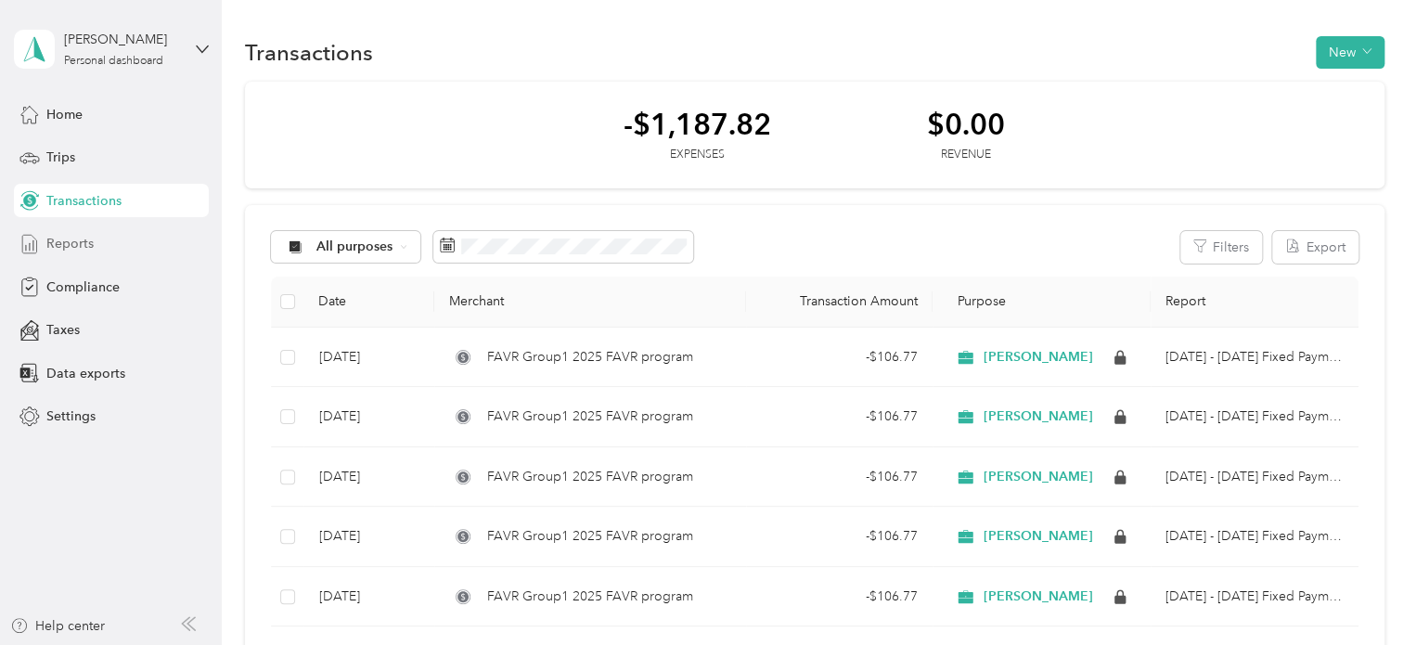
click at [67, 237] on span "Reports" at bounding box center [69, 243] width 47 height 19
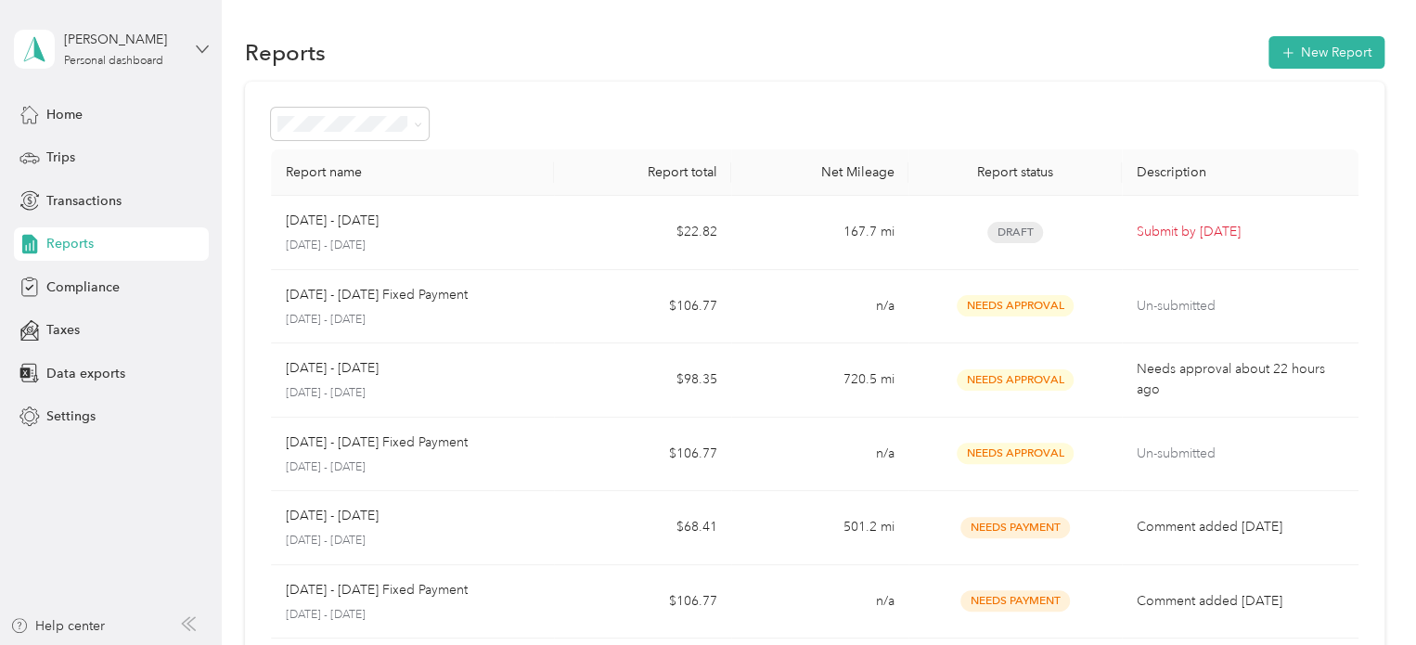
click at [197, 44] on icon at bounding box center [202, 49] width 13 height 13
click at [88, 144] on div "Log out" at bounding box center [65, 141] width 71 height 19
